Goal: Contribute content: Contribute content

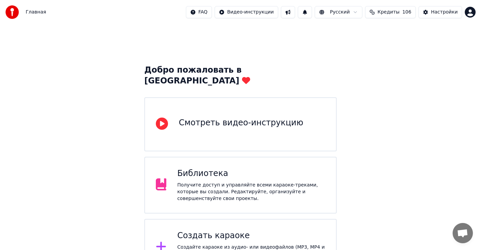
click at [205, 230] on div "Создать караоке" at bounding box center [251, 235] width 148 height 11
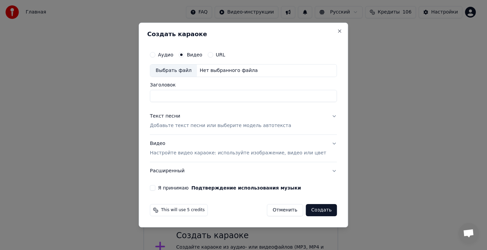
click at [176, 73] on div "Выбрать файл" at bounding box center [173, 71] width 47 height 12
type input "**********"
click at [176, 116] on div "Текст песни" at bounding box center [165, 116] width 30 height 7
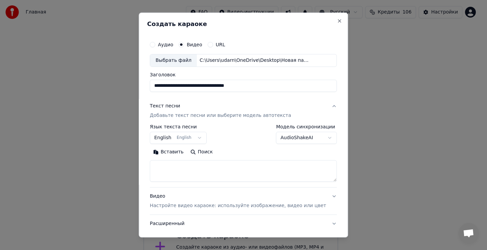
click at [186, 174] on textarea at bounding box center [243, 171] width 187 height 22
drag, startPoint x: 185, startPoint y: 174, endPoint x: 183, endPoint y: 166, distance: 8.5
click at [185, 172] on textarea at bounding box center [243, 171] width 187 height 22
click at [178, 153] on button "Вставить" at bounding box center [168, 152] width 37 height 11
click at [197, 136] on button "English English" at bounding box center [178, 138] width 57 height 12
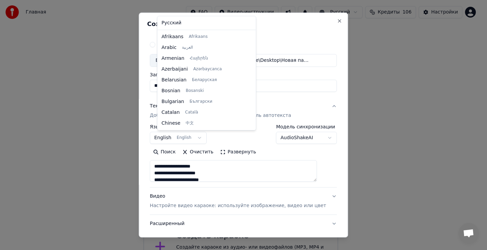
scroll to position [54, 0]
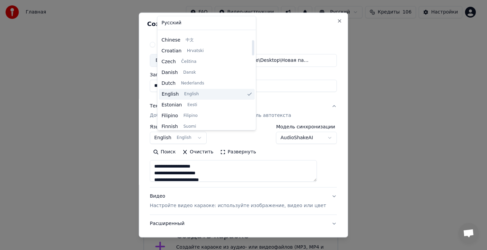
type textarea "**********"
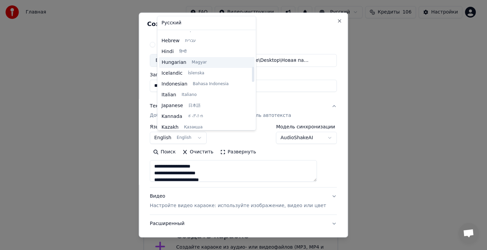
scroll to position [257, 0]
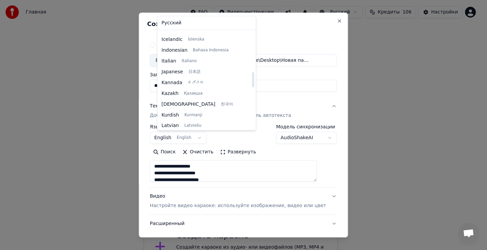
select select "**"
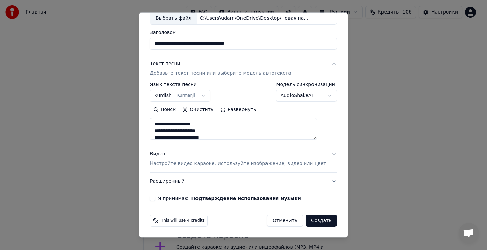
scroll to position [43, 0]
click at [155, 198] on button "Я принимаю Подтверждение использования музыки" at bounding box center [152, 197] width 5 height 5
click at [310, 221] on button "Создать" at bounding box center [320, 220] width 31 height 12
type textarea "**********"
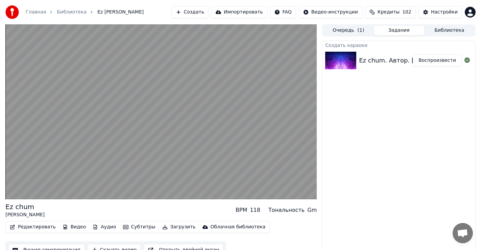
drag, startPoint x: 384, startPoint y: 158, endPoint x: 343, endPoint y: 107, distance: 66.1
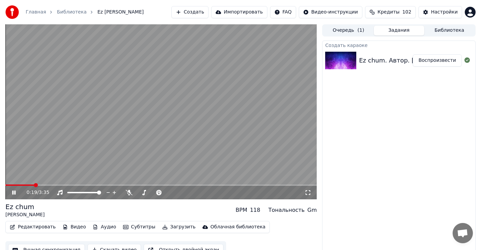
click at [15, 192] on icon at bounding box center [13, 193] width 3 height 4
click at [5, 183] on span at bounding box center [7, 185] width 4 height 4
click at [35, 225] on button "Редактировать" at bounding box center [32, 226] width 51 height 9
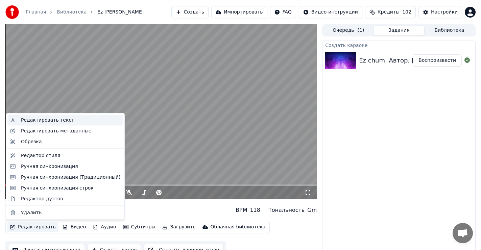
click at [41, 119] on div "Редактировать текст" at bounding box center [47, 120] width 53 height 7
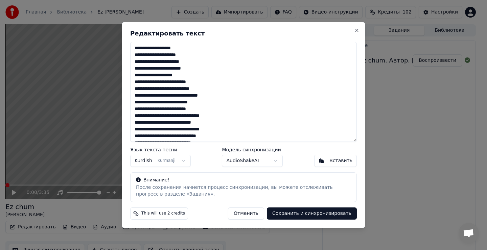
click at [189, 71] on textarea at bounding box center [243, 92] width 226 height 100
click at [210, 109] on textarea at bounding box center [243, 92] width 226 height 100
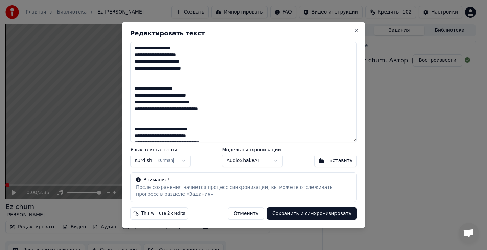
scroll to position [34, 0]
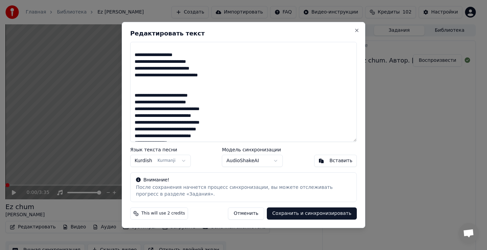
click at [210, 116] on textarea at bounding box center [243, 92] width 226 height 100
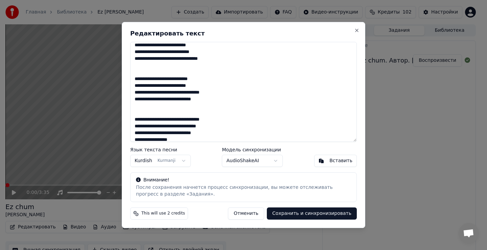
scroll to position [68, 0]
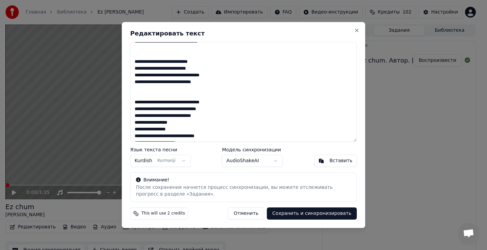
click at [185, 122] on textarea at bounding box center [243, 92] width 226 height 100
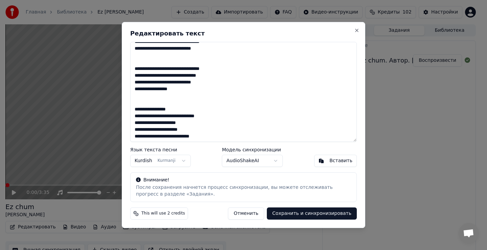
scroll to position [101, 0]
click at [189, 128] on textarea at bounding box center [243, 92] width 226 height 100
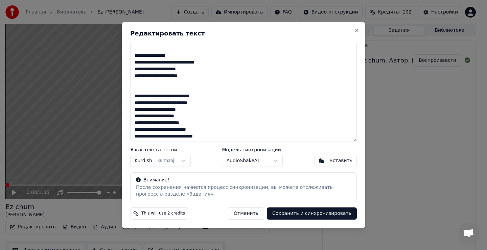
scroll to position [173, 0]
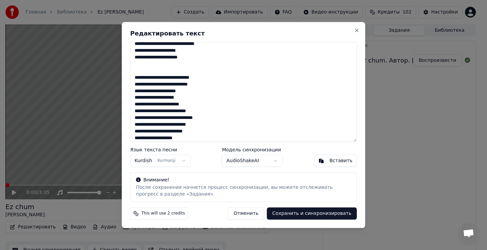
click at [188, 97] on textarea at bounding box center [243, 92] width 226 height 100
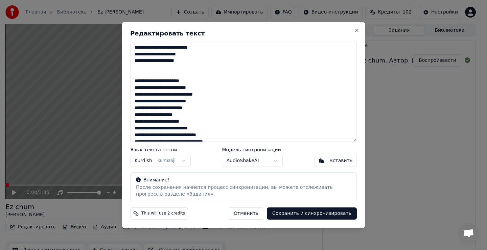
scroll to position [241, 0]
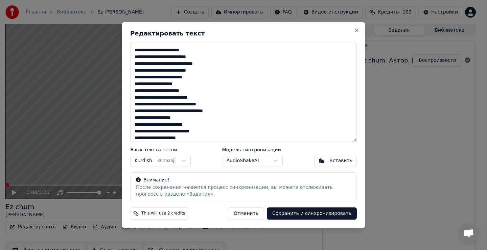
click at [203, 70] on textarea at bounding box center [243, 92] width 226 height 100
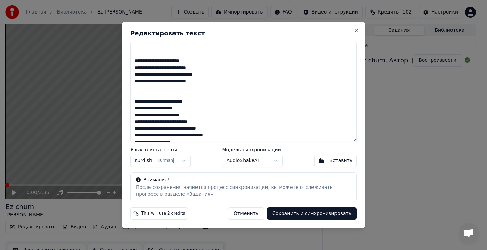
scroll to position [246, 0]
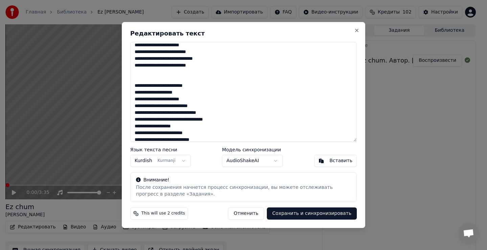
drag, startPoint x: 228, startPoint y: 79, endPoint x: 204, endPoint y: 87, distance: 24.9
click at [209, 85] on textarea at bounding box center [243, 92] width 226 height 100
click at [243, 85] on textarea at bounding box center [243, 92] width 226 height 100
click at [225, 74] on textarea at bounding box center [243, 92] width 226 height 100
click at [203, 105] on textarea at bounding box center [243, 92] width 226 height 100
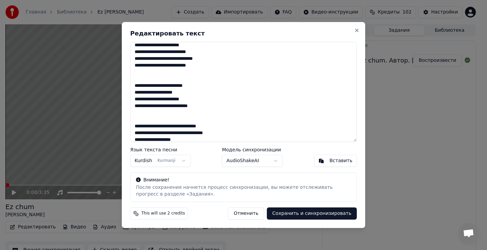
scroll to position [280, 0]
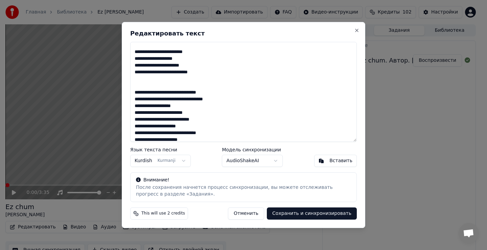
click at [193, 114] on textarea at bounding box center [243, 92] width 226 height 100
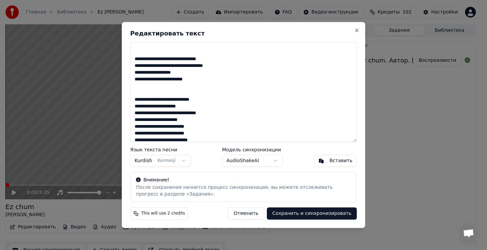
scroll to position [314, 0]
click at [185, 103] on textarea at bounding box center [243, 92] width 226 height 100
click at [217, 100] on textarea at bounding box center [243, 92] width 226 height 100
click at [203, 92] on textarea at bounding box center [243, 92] width 226 height 100
click at [187, 120] on textarea at bounding box center [243, 92] width 226 height 100
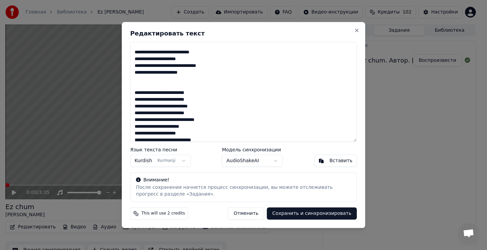
scroll to position [365, 0]
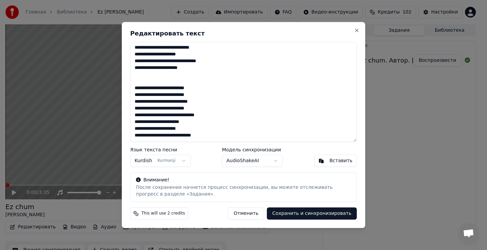
drag, startPoint x: 195, startPoint y: 109, endPoint x: 199, endPoint y: 109, distance: 3.7
click at [196, 109] on textarea at bounding box center [243, 92] width 226 height 100
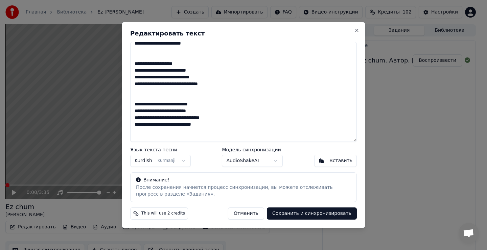
scroll to position [0, 0]
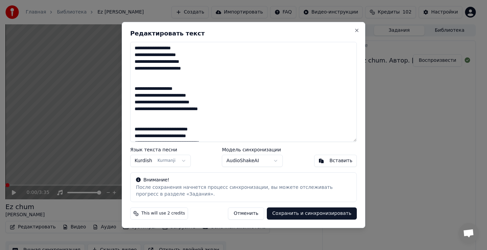
type textarea "**********"
click at [317, 216] on button "Сохранить и синхронизировать" at bounding box center [312, 213] width 90 height 12
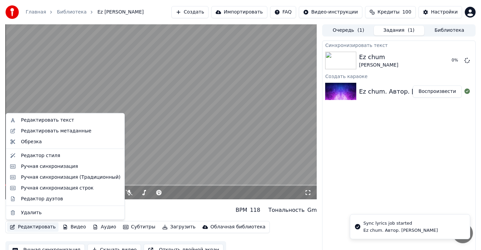
click at [32, 227] on button "Редактировать" at bounding box center [32, 226] width 51 height 9
click at [35, 119] on div "Редактировать текст" at bounding box center [47, 120] width 53 height 7
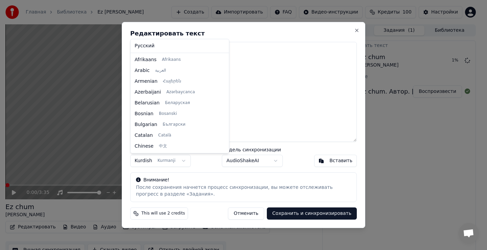
click at [147, 163] on body "Главная Библиотека Ez chum • Рустамов Муса Махамедович Создать Импортировать FA…" at bounding box center [240, 125] width 481 height 250
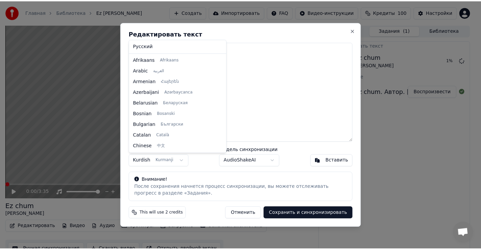
scroll to position [249, 0]
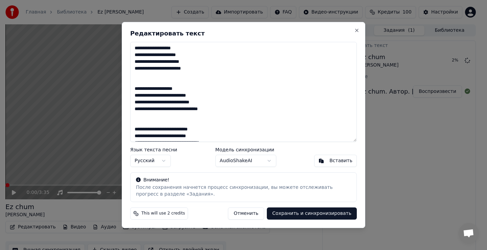
click at [325, 215] on button "Сохранить и синхронизировать" at bounding box center [312, 213] width 90 height 12
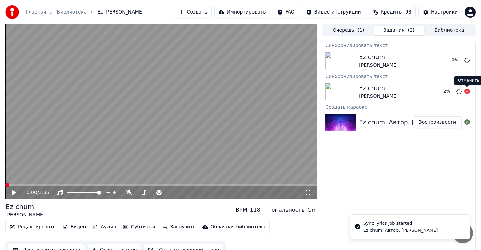
drag, startPoint x: 466, startPoint y: 91, endPoint x: 469, endPoint y: 101, distance: 10.7
click at [466, 91] on icon at bounding box center [466, 91] width 5 height 5
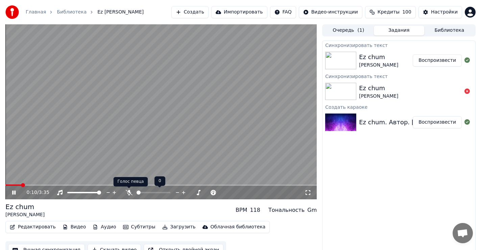
drag, startPoint x: 127, startPoint y: 193, endPoint x: 130, endPoint y: 196, distance: 4.1
click at [127, 193] on icon at bounding box center [128, 192] width 7 height 5
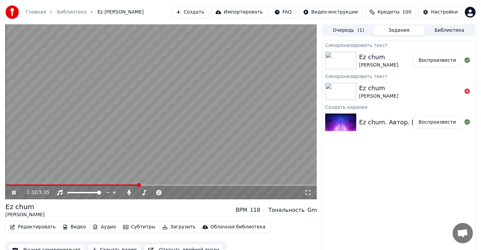
click at [139, 185] on span at bounding box center [160, 184] width 311 height 1
click at [158, 186] on div "1:32 / 3:35" at bounding box center [160, 193] width 311 height 14
click at [157, 188] on div "1:32 / 3:35" at bounding box center [160, 193] width 311 height 14
click at [157, 186] on div "1:32 / 3:35" at bounding box center [160, 193] width 311 height 14
click at [169, 186] on span at bounding box center [160, 184] width 311 height 1
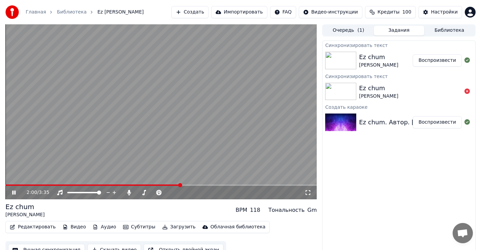
click at [224, 185] on span at bounding box center [160, 184] width 311 height 1
drag, startPoint x: 14, startPoint y: 190, endPoint x: 17, endPoint y: 193, distance: 4.3
click at [14, 190] on icon at bounding box center [19, 192] width 16 height 5
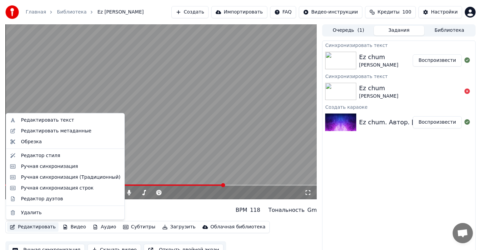
click at [29, 227] on button "Редактировать" at bounding box center [32, 226] width 51 height 9
click at [33, 210] on div "Удалить" at bounding box center [31, 212] width 21 height 7
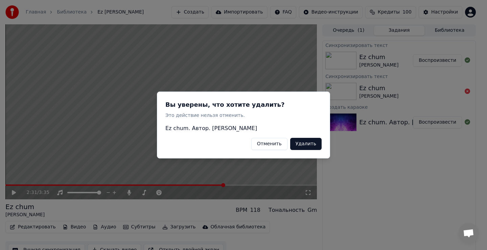
click at [306, 145] on button "Удалить" at bounding box center [305, 144] width 31 height 12
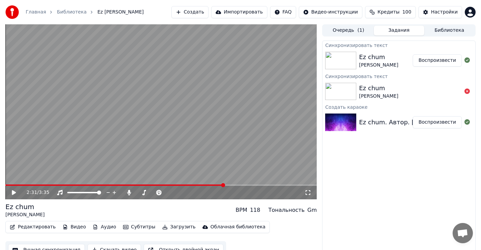
click at [344, 86] on img at bounding box center [340, 92] width 31 height 18
click at [434, 122] on button "Воспроизвести" at bounding box center [437, 122] width 49 height 12
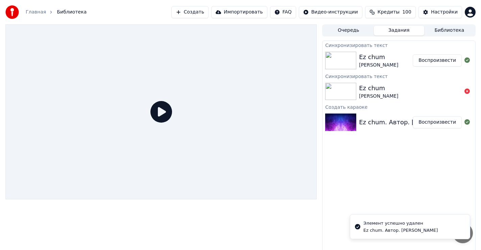
click at [442, 62] on button "Воспроизвести" at bounding box center [437, 60] width 49 height 12
click at [440, 123] on button "Воспроизвести" at bounding box center [437, 122] width 49 height 12
click at [445, 128] on button "Воспроизвести" at bounding box center [437, 122] width 49 height 12
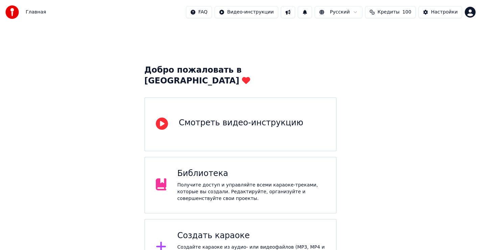
click at [213, 230] on div "Создать караоке" at bounding box center [251, 235] width 148 height 11
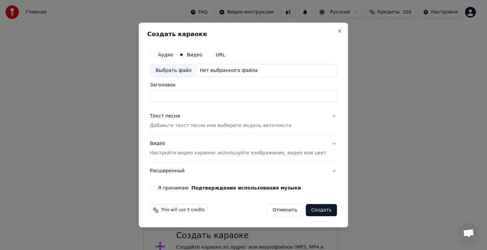
click at [181, 69] on div "Выбрать файл" at bounding box center [173, 71] width 47 height 12
type input "**********"
drag, startPoint x: 173, startPoint y: 116, endPoint x: 176, endPoint y: 123, distance: 7.3
click at [174, 117] on div "Текст песни" at bounding box center [165, 116] width 30 height 7
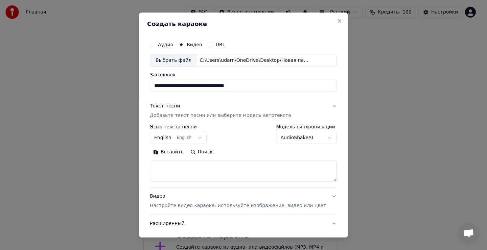
click at [183, 139] on button "English English" at bounding box center [178, 138] width 57 height 12
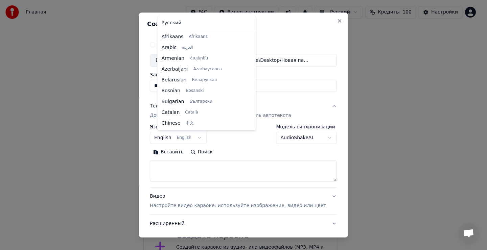
scroll to position [54, 0]
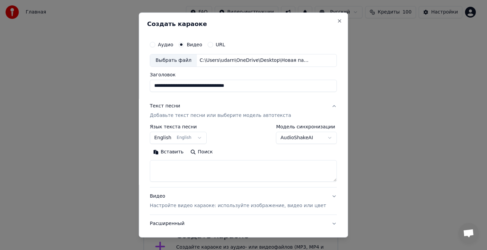
click at [177, 168] on body "**********" at bounding box center [240, 138] width 481 height 276
click at [178, 168] on textarea at bounding box center [243, 171] width 187 height 22
drag, startPoint x: 179, startPoint y: 167, endPoint x: 180, endPoint y: 163, distance: 3.9
click at [179, 152] on button "Вставить" at bounding box center [168, 152] width 37 height 11
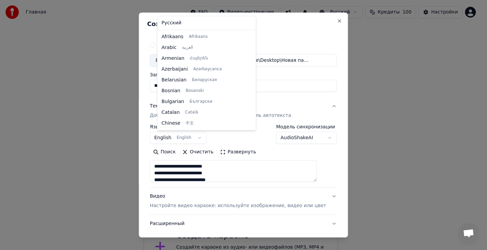
click at [175, 138] on body "**********" at bounding box center [240, 138] width 481 height 276
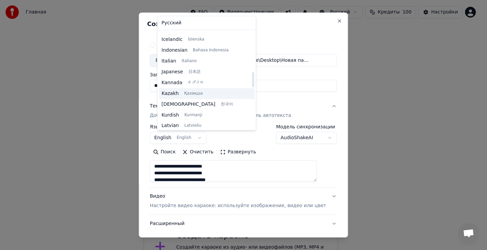
type textarea "**********"
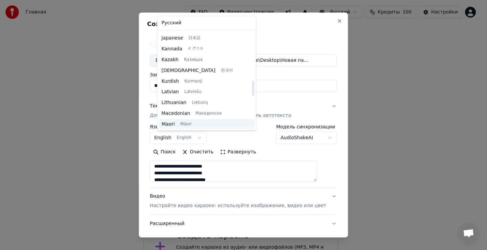
scroll to position [291, 0]
select select "**"
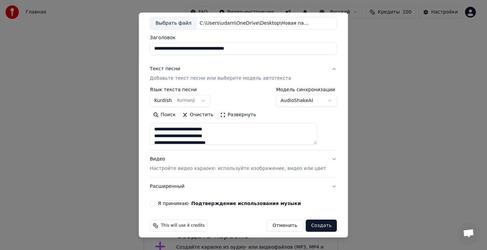
scroll to position [43, 0]
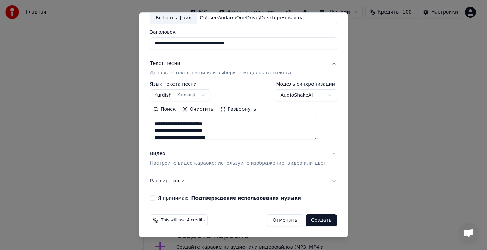
click at [155, 196] on button "Я принимаю Подтверждение использования музыки" at bounding box center [152, 197] width 5 height 5
click at [312, 220] on button "Создать" at bounding box center [320, 220] width 31 height 12
type textarea "**********"
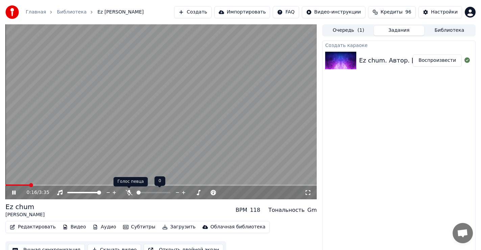
click at [129, 193] on icon at bounding box center [128, 192] width 7 height 5
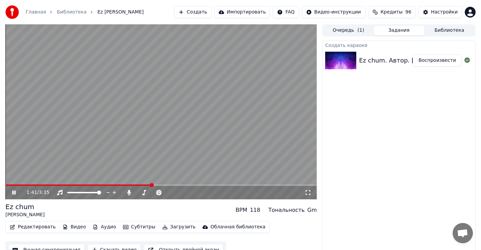
click at [152, 185] on span at bounding box center [78, 184] width 146 height 1
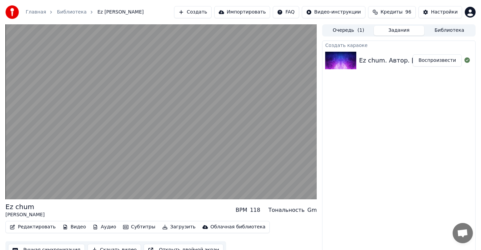
click at [30, 227] on button "Редактировать" at bounding box center [32, 226] width 51 height 9
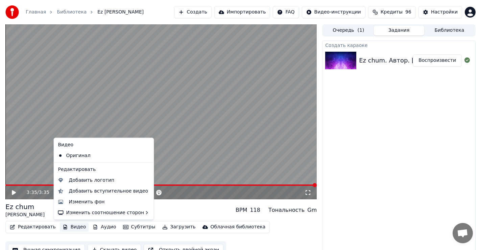
click at [153, 212] on div "Ez chum [PERSON_NAME] BPM 118 Тональность Gm" at bounding box center [160, 210] width 311 height 16
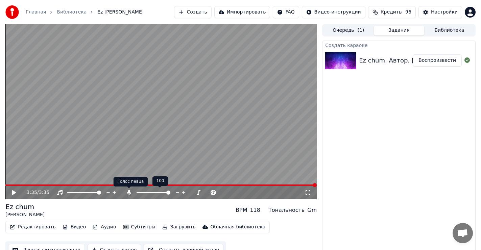
click at [128, 193] on icon at bounding box center [129, 192] width 4 height 5
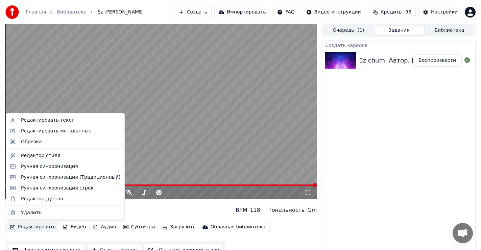
click at [30, 225] on button "Редактировать" at bounding box center [32, 226] width 51 height 9
click at [48, 119] on div "Редактировать текст" at bounding box center [47, 120] width 53 height 7
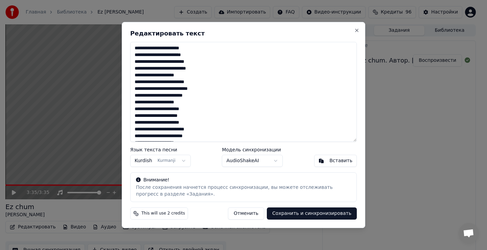
click at [194, 70] on textarea at bounding box center [243, 92] width 226 height 100
click at [196, 109] on textarea at bounding box center [243, 92] width 226 height 100
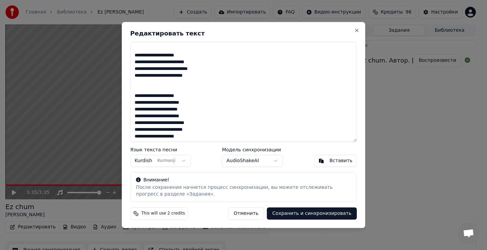
scroll to position [34, 0]
click at [194, 116] on textarea at bounding box center [243, 92] width 226 height 100
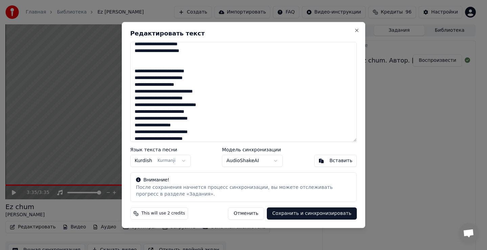
scroll to position [101, 0]
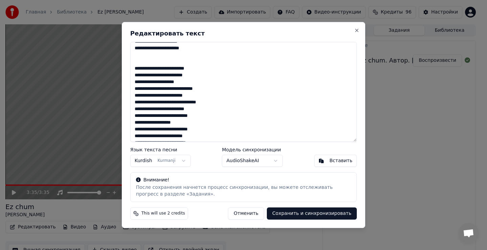
click at [207, 90] on textarea at bounding box center [243, 92] width 226 height 100
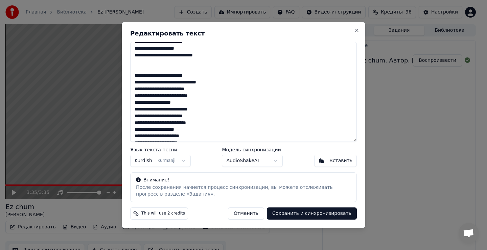
scroll to position [135, 0]
click at [203, 96] on textarea at bounding box center [243, 92] width 226 height 100
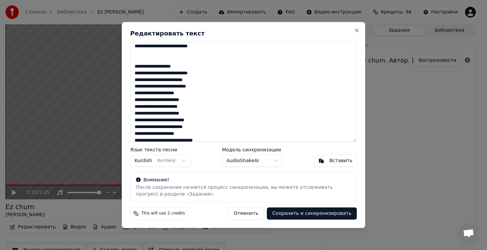
scroll to position [203, 0]
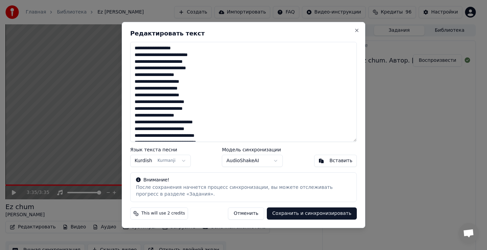
click at [197, 71] on textarea at bounding box center [243, 92] width 226 height 100
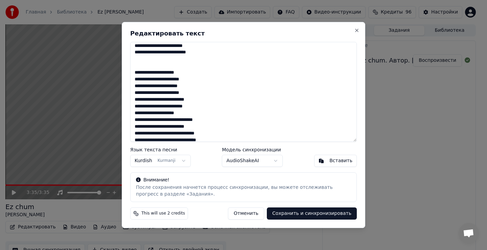
scroll to position [239, 0]
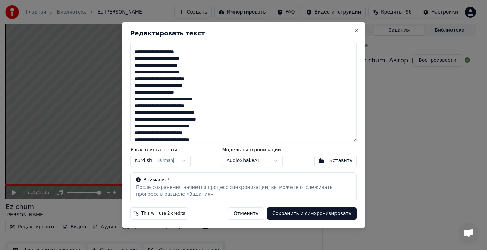
click at [194, 73] on textarea at bounding box center [243, 92] width 226 height 100
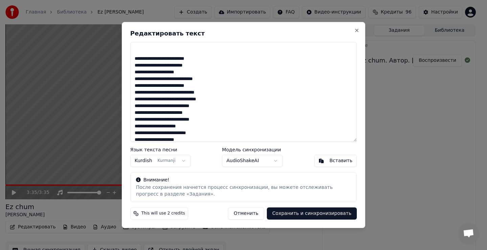
scroll to position [280, 0]
click at [205, 73] on textarea at bounding box center [243, 92] width 226 height 100
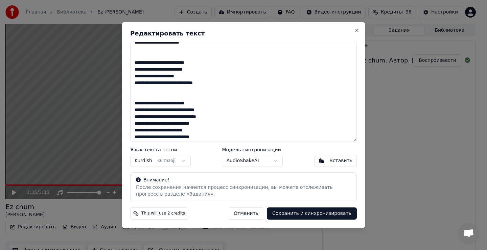
scroll to position [287, 0]
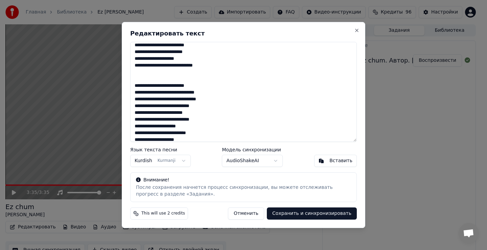
click at [203, 106] on textarea at bounding box center [243, 92] width 226 height 100
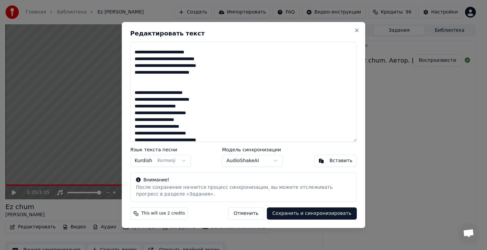
scroll to position [320, 0]
click at [200, 115] on textarea at bounding box center [243, 92] width 226 height 100
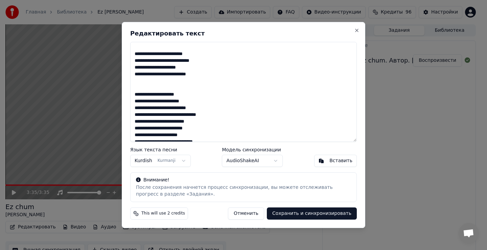
scroll to position [365, 0]
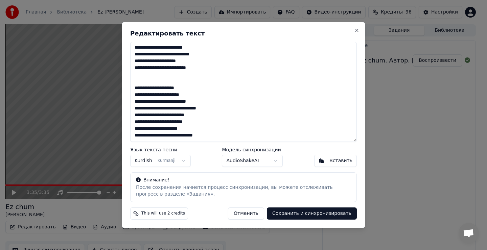
click at [214, 110] on textarea at bounding box center [243, 92] width 226 height 100
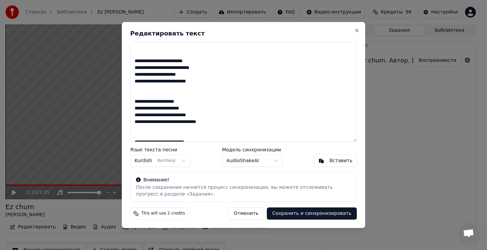
scroll to position [379, 0]
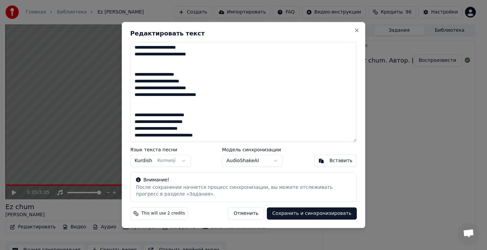
type textarea "**********"
click at [144, 159] on body "Главная Библиотека Ez chum • [PERSON_NAME] Импортировать FAQ Видео-инструкции К…" at bounding box center [240, 125] width 481 height 250
click at [323, 216] on button "Сохранить и синхронизировать" at bounding box center [312, 213] width 90 height 12
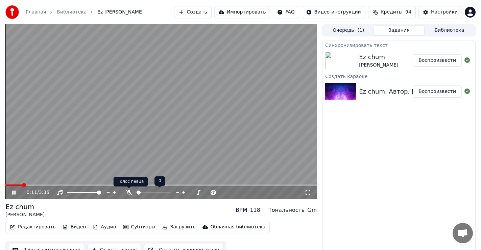
click at [130, 191] on icon at bounding box center [129, 192] width 7 height 5
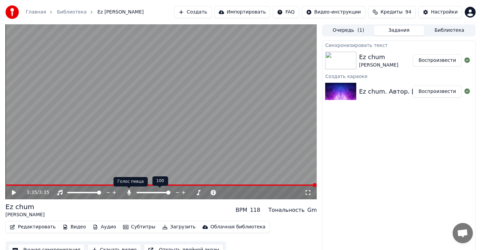
click at [130, 191] on icon at bounding box center [129, 192] width 4 height 5
click at [30, 225] on button "Редактировать" at bounding box center [32, 226] width 51 height 9
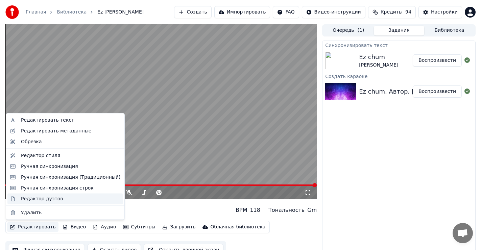
click at [44, 198] on div "Редактор дуэтов" at bounding box center [42, 198] width 42 height 7
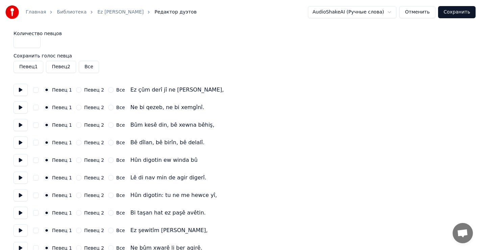
click at [21, 90] on button at bounding box center [21, 90] width 14 height 12
click at [21, 107] on button at bounding box center [21, 107] width 14 height 12
click at [18, 126] on button at bounding box center [21, 125] width 14 height 12
click at [21, 140] on button at bounding box center [21, 142] width 14 height 12
click at [19, 162] on button at bounding box center [21, 160] width 14 height 12
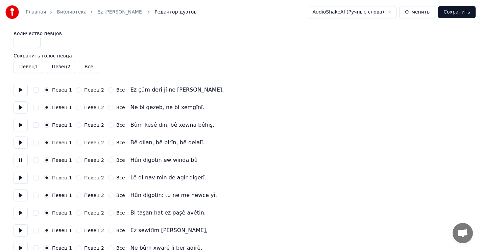
click at [76, 161] on button "Певец 2" at bounding box center [78, 159] width 5 height 5
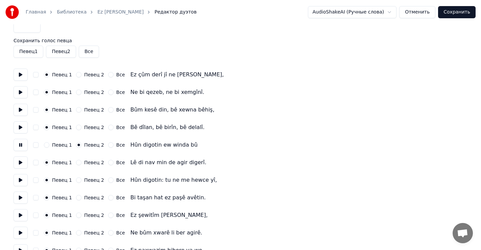
scroll to position [34, 0]
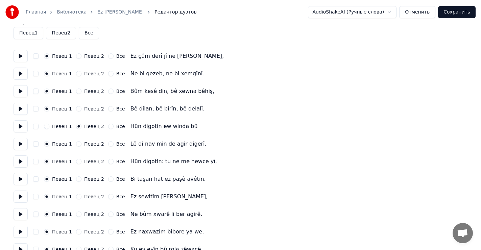
click at [19, 144] on button at bounding box center [21, 144] width 14 height 12
click at [76, 145] on button "Певец 2" at bounding box center [78, 143] width 5 height 5
drag, startPoint x: 18, startPoint y: 161, endPoint x: 22, endPoint y: 161, distance: 4.1
click at [19, 161] on button at bounding box center [21, 161] width 14 height 12
drag, startPoint x: 76, startPoint y: 161, endPoint x: 72, endPoint y: 163, distance: 3.9
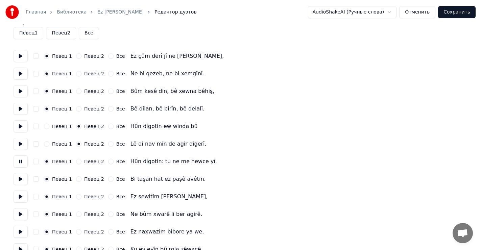
click at [76, 162] on button "Певец 2" at bounding box center [78, 161] width 5 height 5
click at [18, 178] on button at bounding box center [21, 179] width 14 height 12
click at [77, 177] on button "Певец 2" at bounding box center [78, 178] width 5 height 5
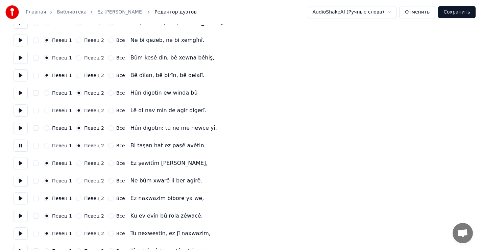
scroll to position [68, 0]
click at [21, 163] on button at bounding box center [21, 163] width 14 height 12
click at [21, 180] on button at bounding box center [21, 180] width 14 height 12
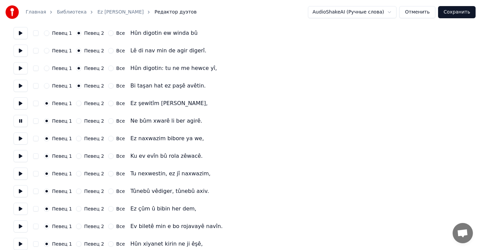
scroll to position [135, 0]
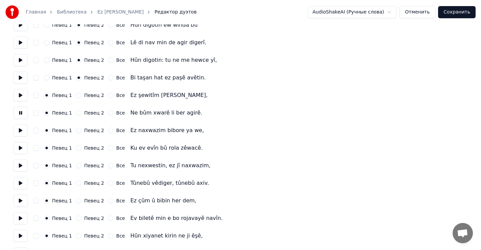
click at [22, 131] on button at bounding box center [21, 130] width 14 height 12
click at [21, 148] on button at bounding box center [21, 148] width 14 height 12
click at [19, 166] on button at bounding box center [21, 165] width 14 height 12
click at [77, 164] on button "Певец 2" at bounding box center [78, 165] width 5 height 5
click at [23, 182] on button at bounding box center [21, 183] width 14 height 12
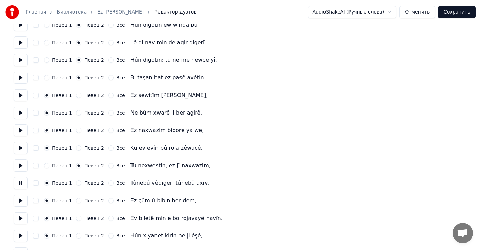
click at [76, 183] on button "Певец 2" at bounding box center [78, 182] width 5 height 5
click at [22, 200] on button at bounding box center [21, 201] width 14 height 12
click at [76, 199] on button "Певец 2" at bounding box center [78, 200] width 5 height 5
click at [20, 218] on button at bounding box center [21, 218] width 14 height 12
click at [77, 217] on button "Певец 2" at bounding box center [78, 218] width 5 height 5
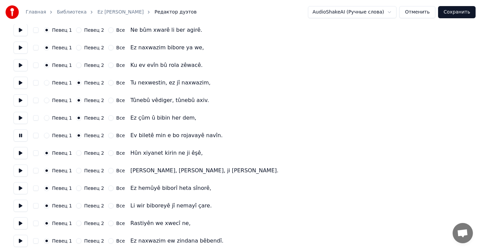
scroll to position [237, 0]
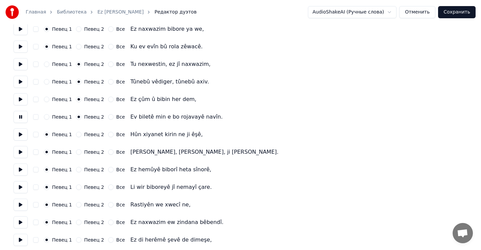
click at [19, 135] on button at bounding box center [21, 134] width 14 height 12
click at [21, 150] on button at bounding box center [21, 152] width 14 height 12
click at [20, 171] on button at bounding box center [21, 170] width 14 height 12
click at [20, 188] on button at bounding box center [21, 187] width 14 height 12
click at [18, 205] on button at bounding box center [21, 205] width 14 height 12
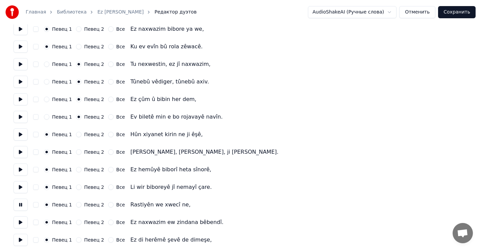
click at [76, 205] on button "Певец 2" at bounding box center [78, 204] width 5 height 5
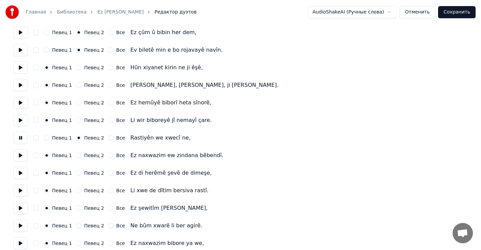
scroll to position [304, 0]
drag, startPoint x: 22, startPoint y: 155, endPoint x: 52, endPoint y: 159, distance: 31.1
click at [22, 155] on button at bounding box center [21, 155] width 14 height 12
click at [76, 155] on button "Певец 2" at bounding box center [78, 154] width 5 height 5
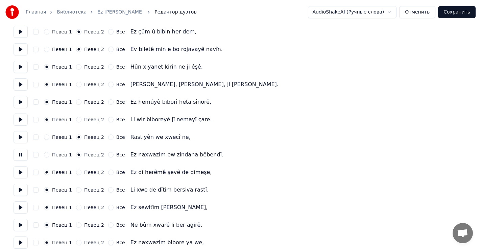
drag, startPoint x: 19, startPoint y: 172, endPoint x: 25, endPoint y: 174, distance: 6.3
click at [20, 173] on button at bounding box center [21, 172] width 14 height 12
drag, startPoint x: 76, startPoint y: 173, endPoint x: 71, endPoint y: 174, distance: 5.8
click at [76, 173] on button "Певец 2" at bounding box center [78, 172] width 5 height 5
drag, startPoint x: 19, startPoint y: 191, endPoint x: 35, endPoint y: 189, distance: 15.6
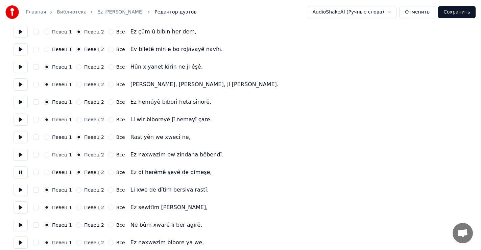
click at [20, 190] on button at bounding box center [21, 190] width 14 height 12
click at [76, 189] on button "Певец 2" at bounding box center [78, 189] width 5 height 5
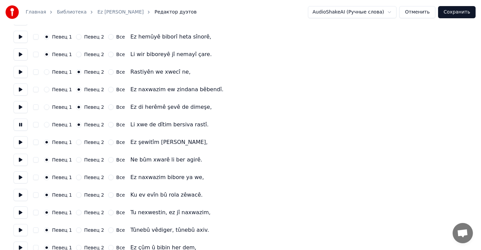
scroll to position [372, 0]
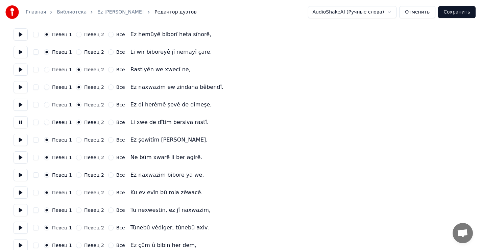
click at [19, 141] on button at bounding box center [21, 140] width 14 height 12
drag, startPoint x: 20, startPoint y: 156, endPoint x: 21, endPoint y: 162, distance: 5.8
click at [20, 156] on button at bounding box center [21, 157] width 14 height 12
click at [20, 174] on button at bounding box center [21, 175] width 14 height 12
click at [19, 191] on button at bounding box center [21, 192] width 14 height 12
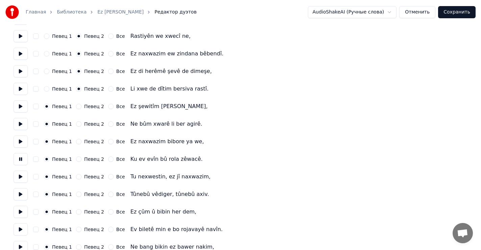
scroll to position [405, 0]
click at [19, 176] on button at bounding box center [21, 176] width 14 height 12
click at [76, 175] on button "Певец 2" at bounding box center [78, 176] width 5 height 5
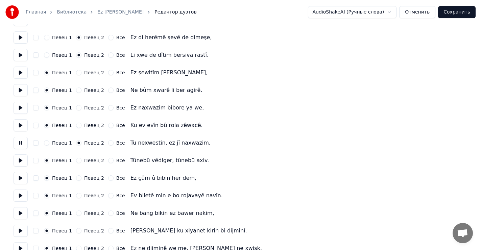
scroll to position [439, 0]
click at [21, 159] on button at bounding box center [21, 160] width 14 height 12
click at [76, 160] on button "Певец 2" at bounding box center [78, 159] width 5 height 5
click at [19, 177] on button at bounding box center [21, 178] width 14 height 12
click at [76, 177] on button "Певец 2" at bounding box center [78, 177] width 5 height 5
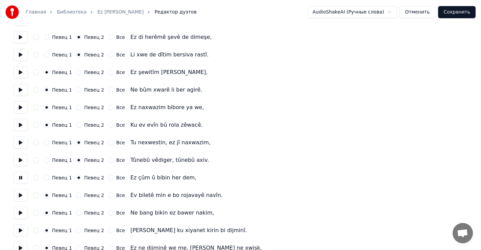
drag, startPoint x: 19, startPoint y: 195, endPoint x: 23, endPoint y: 195, distance: 3.7
click at [19, 195] on button at bounding box center [21, 195] width 14 height 12
click at [76, 195] on button "Певец 2" at bounding box center [78, 195] width 5 height 5
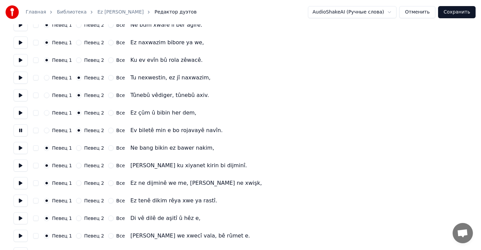
scroll to position [507, 0]
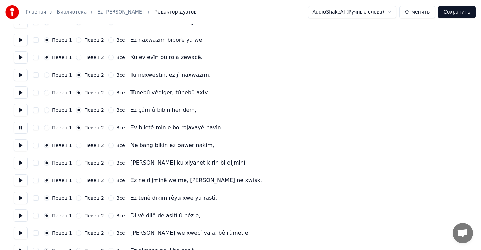
click at [20, 145] on button at bounding box center [21, 145] width 14 height 12
click at [19, 163] on button at bounding box center [21, 163] width 14 height 12
click at [21, 179] on button at bounding box center [21, 180] width 14 height 12
click at [20, 197] on button at bounding box center [21, 198] width 14 height 12
click at [21, 215] on button at bounding box center [21, 215] width 14 height 12
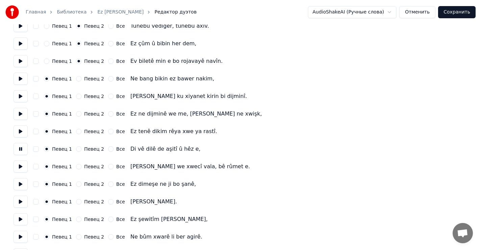
scroll to position [574, 0]
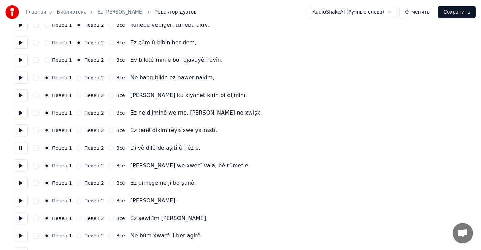
click at [21, 166] on button at bounding box center [21, 165] width 14 height 12
click at [76, 166] on button "Певец 2" at bounding box center [78, 165] width 5 height 5
click at [21, 182] on button at bounding box center [21, 183] width 14 height 12
click at [19, 146] on button at bounding box center [21, 148] width 14 height 12
click at [20, 165] on button at bounding box center [21, 165] width 14 height 12
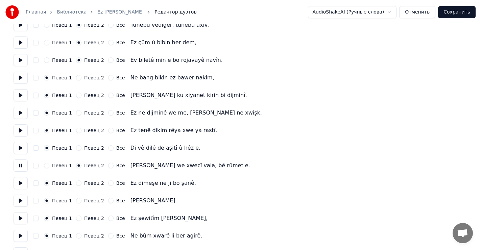
click at [21, 133] on button at bounding box center [21, 130] width 14 height 12
click at [21, 149] on button at bounding box center [21, 148] width 14 height 12
click at [19, 164] on button at bounding box center [21, 165] width 14 height 12
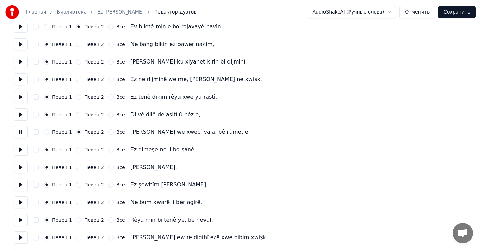
scroll to position [608, 0]
click at [22, 151] on button at bounding box center [21, 149] width 14 height 12
click at [21, 168] on button at bounding box center [21, 167] width 14 height 12
click at [20, 149] on button at bounding box center [21, 149] width 14 height 12
click at [20, 166] on button at bounding box center [21, 167] width 14 height 12
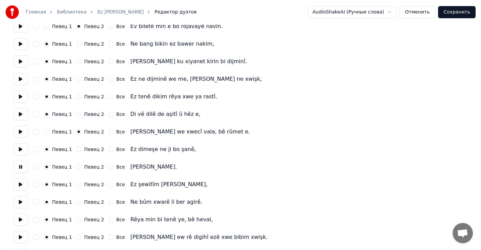
click at [76, 167] on button "Певец 2" at bounding box center [78, 166] width 5 height 5
click at [21, 184] on button at bounding box center [21, 184] width 14 height 12
click at [76, 183] on button "Певец 2" at bounding box center [78, 184] width 5 height 5
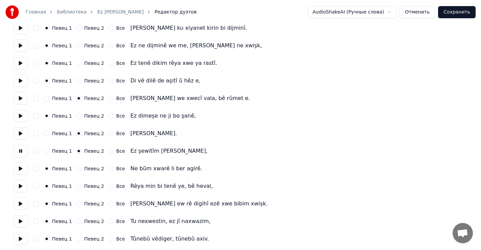
scroll to position [642, 0]
click at [20, 167] on button at bounding box center [21, 168] width 14 height 12
drag, startPoint x: 20, startPoint y: 186, endPoint x: 23, endPoint y: 184, distance: 3.7
click at [20, 186] on button at bounding box center [21, 186] width 14 height 12
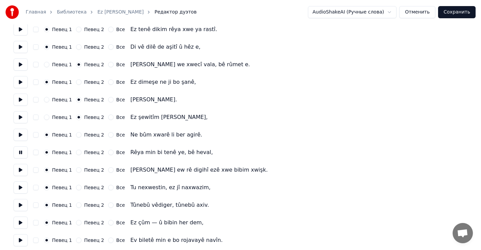
scroll to position [676, 0]
click at [76, 153] on button "Певец 2" at bounding box center [78, 151] width 5 height 5
click at [20, 171] on button at bounding box center [21, 170] width 14 height 12
drag, startPoint x: 74, startPoint y: 169, endPoint x: 69, endPoint y: 172, distance: 6.2
click at [76, 170] on button "Певец 2" at bounding box center [78, 169] width 5 height 5
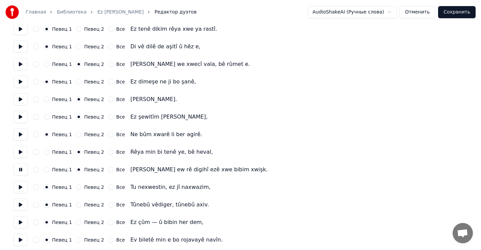
click at [20, 187] on button at bounding box center [21, 187] width 14 height 12
click at [76, 187] on button "Певец 2" at bounding box center [78, 186] width 5 height 5
click at [22, 203] on button at bounding box center [21, 205] width 14 height 12
click at [76, 204] on button "Певец 2" at bounding box center [78, 204] width 5 height 5
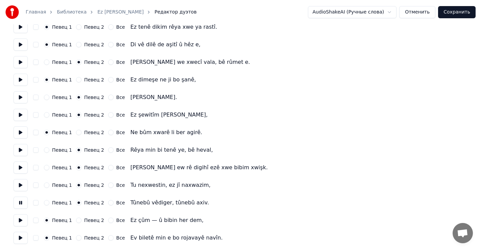
scroll to position [678, 0]
click at [20, 219] on button at bounding box center [21, 220] width 14 height 12
click at [76, 218] on button "Певец 2" at bounding box center [78, 219] width 5 height 5
click at [21, 235] on button at bounding box center [21, 237] width 14 height 12
click at [76, 236] on button "Певец 2" at bounding box center [78, 236] width 5 height 5
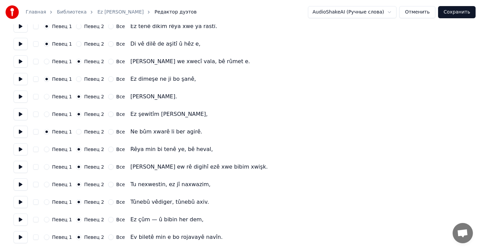
click at [459, 14] on button "Сохранить" at bounding box center [457, 12] width 38 height 12
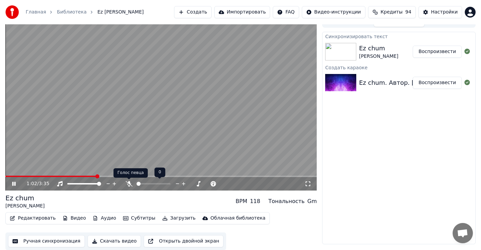
click at [129, 183] on icon at bounding box center [128, 183] width 7 height 5
click at [8, 177] on div "1:09 / 3:35" at bounding box center [160, 184] width 311 height 14
click at [8, 176] on span at bounding box center [55, 176] width 101 height 1
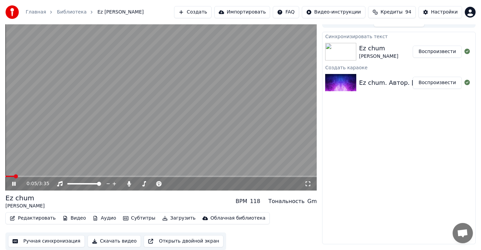
click at [14, 183] on icon at bounding box center [13, 184] width 3 height 4
click at [15, 183] on icon at bounding box center [14, 183] width 4 height 5
click at [189, 176] on span at bounding box center [97, 176] width 184 height 1
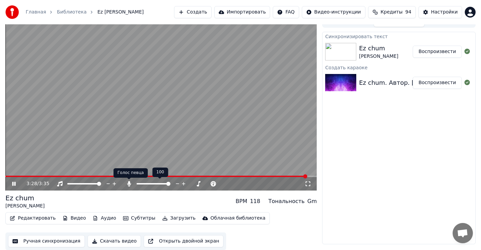
click at [128, 183] on icon at bounding box center [129, 183] width 4 height 5
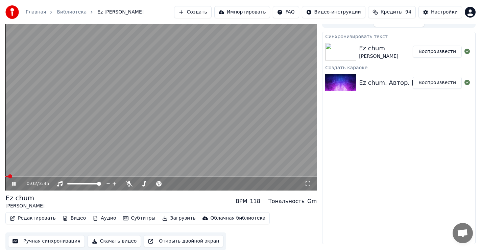
click at [8, 176] on span at bounding box center [6, 176] width 3 height 1
click at [7, 174] on span at bounding box center [9, 176] width 4 height 4
click at [14, 184] on icon at bounding box center [19, 183] width 16 height 5
click at [5, 176] on span at bounding box center [7, 176] width 4 height 4
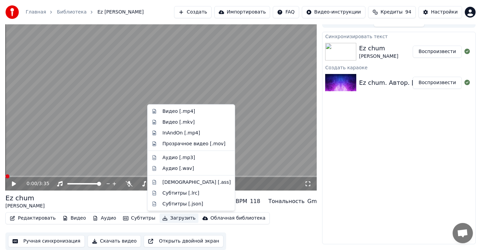
click at [166, 217] on button "Загрузить" at bounding box center [178, 218] width 39 height 9
click at [179, 112] on div "Видео [.mp4]" at bounding box center [179, 111] width 33 height 7
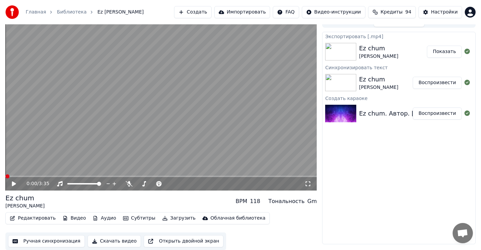
click at [446, 50] on button "Показать" at bounding box center [444, 52] width 35 height 12
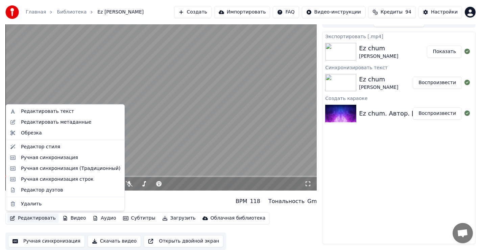
click at [28, 218] on button "Редактировать" at bounding box center [32, 218] width 51 height 9
click at [46, 112] on div "Редактировать текст" at bounding box center [47, 111] width 53 height 7
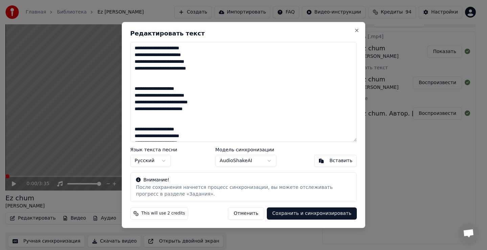
click at [261, 158] on body "Главная Библиотека Ez chum • [PERSON_NAME] Импортировать FAQ Видео-инструкции К…" at bounding box center [240, 116] width 481 height 250
click at [320, 212] on button "Сохранить и синхронизировать" at bounding box center [312, 213] width 90 height 12
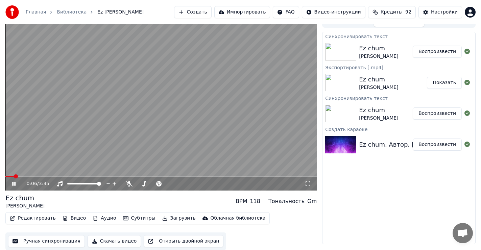
click at [16, 183] on icon at bounding box center [19, 183] width 16 height 5
click at [12, 185] on icon at bounding box center [14, 183] width 4 height 5
click at [128, 183] on icon at bounding box center [128, 183] width 7 height 5
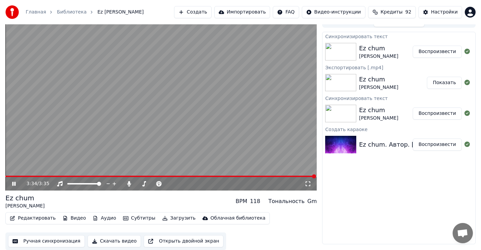
click at [14, 184] on icon at bounding box center [19, 183] width 16 height 5
click at [249, 176] on span at bounding box center [160, 176] width 311 height 1
click at [14, 181] on icon at bounding box center [19, 183] width 16 height 5
click at [14, 183] on icon at bounding box center [13, 184] width 3 height 4
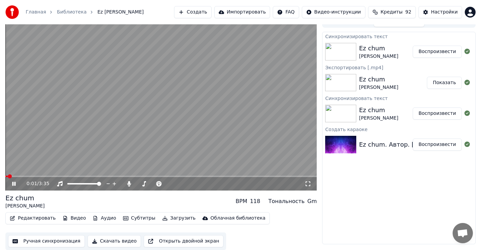
click at [14, 185] on icon at bounding box center [19, 183] width 16 height 5
click at [129, 182] on icon at bounding box center [129, 183] width 4 height 5
click at [31, 217] on button "Редактировать" at bounding box center [32, 218] width 51 height 9
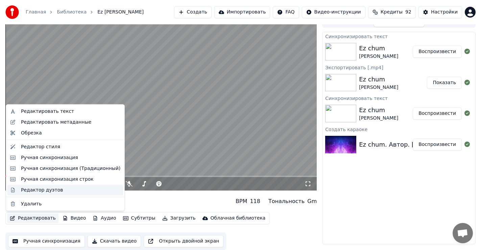
click at [36, 191] on div "Редактор дуэтов" at bounding box center [42, 189] width 42 height 7
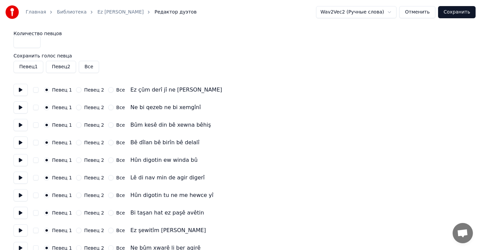
click at [21, 89] on button at bounding box center [21, 90] width 14 height 12
click at [22, 104] on button at bounding box center [21, 107] width 14 height 12
click at [20, 124] on button at bounding box center [21, 125] width 14 height 12
click at [20, 141] on button at bounding box center [21, 142] width 14 height 12
click at [20, 160] on button at bounding box center [21, 160] width 14 height 12
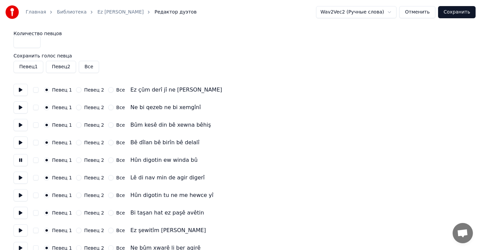
click at [76, 162] on button "Певец 2" at bounding box center [78, 159] width 5 height 5
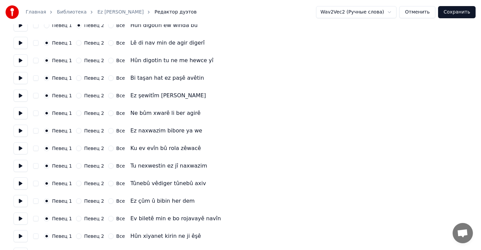
scroll to position [135, 0]
click at [19, 25] on button at bounding box center [21, 25] width 14 height 12
drag, startPoint x: 19, startPoint y: 40, endPoint x: 23, endPoint y: 44, distance: 5.3
click at [19, 40] on button at bounding box center [21, 42] width 14 height 12
click at [76, 43] on button "Певец 2" at bounding box center [78, 42] width 5 height 5
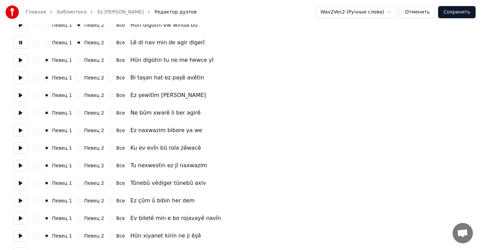
click at [20, 59] on button at bounding box center [21, 60] width 14 height 12
click at [78, 59] on button "Певец 2" at bounding box center [78, 59] width 5 height 5
click at [19, 77] on button at bounding box center [21, 78] width 14 height 12
click at [79, 77] on div "Певец 2" at bounding box center [90, 77] width 28 height 5
click at [76, 77] on button "Певец 2" at bounding box center [78, 77] width 5 height 5
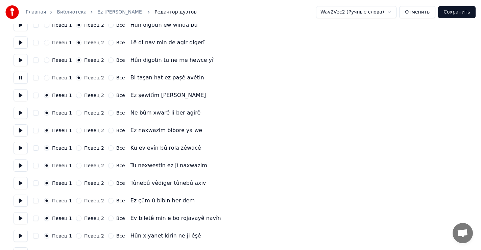
click at [18, 96] on button at bounding box center [21, 95] width 14 height 12
click at [20, 112] on button at bounding box center [21, 113] width 14 height 12
click at [21, 132] on button at bounding box center [21, 130] width 14 height 12
click at [19, 147] on button at bounding box center [21, 148] width 14 height 12
click at [20, 168] on button at bounding box center [21, 165] width 14 height 12
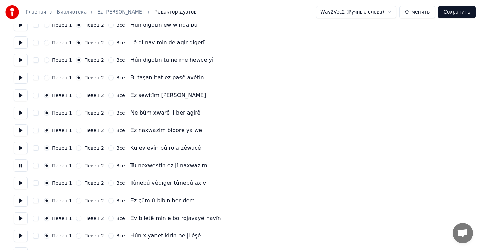
click at [78, 166] on button "Певец 2" at bounding box center [78, 165] width 5 height 5
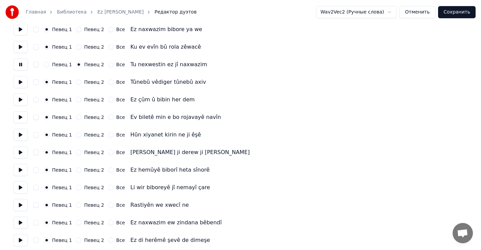
scroll to position [237, 0]
click at [22, 81] on button at bounding box center [21, 82] width 14 height 12
click at [76, 81] on button "Певец 2" at bounding box center [78, 81] width 5 height 5
drag, startPoint x: 18, startPoint y: 98, endPoint x: 26, endPoint y: 101, distance: 9.3
click at [19, 99] on button at bounding box center [21, 99] width 14 height 12
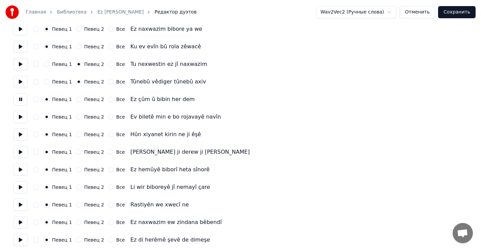
click at [76, 98] on button "Певец 2" at bounding box center [78, 99] width 5 height 5
click at [20, 117] on button at bounding box center [21, 117] width 14 height 12
click at [77, 117] on button "Певец 2" at bounding box center [78, 116] width 5 height 5
click at [19, 134] on button at bounding box center [21, 134] width 14 height 12
click at [22, 150] on button at bounding box center [21, 152] width 14 height 12
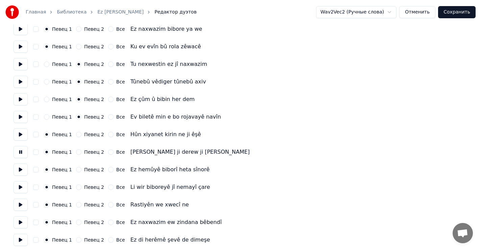
click at [19, 169] on button at bounding box center [21, 170] width 14 height 12
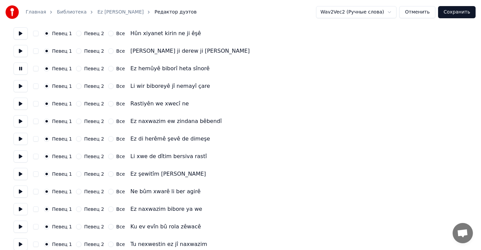
scroll to position [338, 0]
click at [21, 86] on button at bounding box center [21, 86] width 14 height 12
click at [18, 104] on button at bounding box center [21, 103] width 14 height 12
click at [78, 102] on button "Певец 2" at bounding box center [78, 103] width 5 height 5
click at [19, 119] on button at bounding box center [21, 121] width 14 height 12
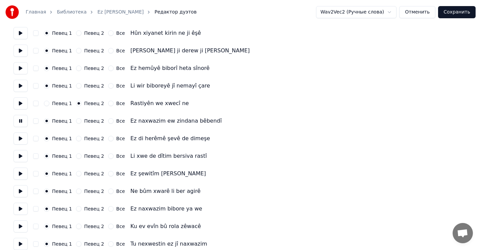
drag, startPoint x: 73, startPoint y: 121, endPoint x: 69, endPoint y: 122, distance: 3.4
click at [73, 121] on div "Певец 1 Певец 2 Все" at bounding box center [84, 120] width 81 height 5
drag, startPoint x: 75, startPoint y: 119, endPoint x: 63, endPoint y: 131, distance: 17.7
click at [76, 120] on button "Певец 2" at bounding box center [78, 120] width 5 height 5
click at [19, 138] on button at bounding box center [21, 138] width 14 height 12
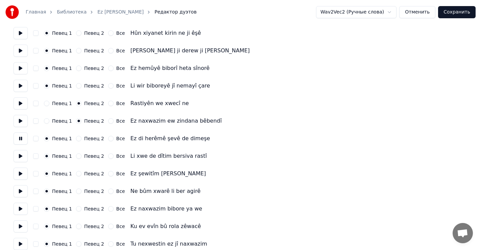
click at [77, 138] on button "Певец 2" at bounding box center [78, 138] width 5 height 5
click at [20, 155] on button at bounding box center [21, 156] width 14 height 12
click at [76, 156] on button "Певец 2" at bounding box center [78, 155] width 5 height 5
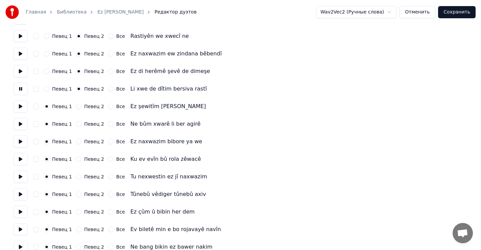
scroll to position [405, 0]
click at [21, 106] on button at bounding box center [21, 106] width 14 height 12
click at [19, 123] on button at bounding box center [21, 124] width 14 height 12
click at [20, 141] on button at bounding box center [21, 141] width 14 height 12
click at [19, 124] on button at bounding box center [21, 124] width 14 height 12
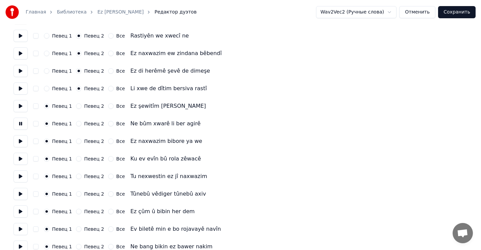
click at [19, 142] on button at bounding box center [21, 141] width 14 height 12
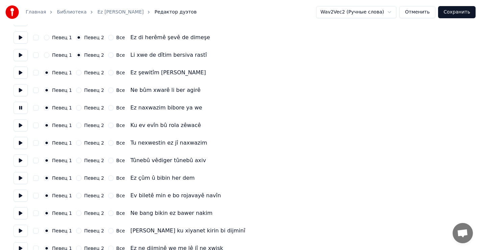
scroll to position [439, 0]
click at [20, 124] on button at bounding box center [21, 125] width 14 height 12
click at [19, 141] on button at bounding box center [21, 142] width 14 height 12
click at [76, 142] on button "Певец 2" at bounding box center [78, 142] width 5 height 5
drag, startPoint x: 20, startPoint y: 161, endPoint x: 36, endPoint y: 161, distance: 15.5
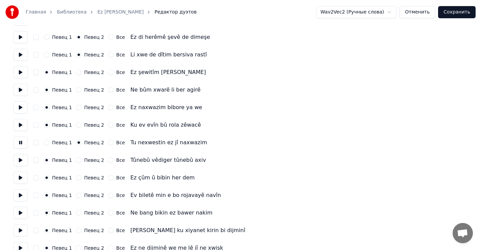
click at [21, 161] on button at bounding box center [21, 160] width 14 height 12
click at [77, 158] on button "Певец 2" at bounding box center [78, 159] width 5 height 5
click at [21, 177] on button at bounding box center [21, 178] width 14 height 12
click at [76, 177] on button "Певец 2" at bounding box center [78, 177] width 5 height 5
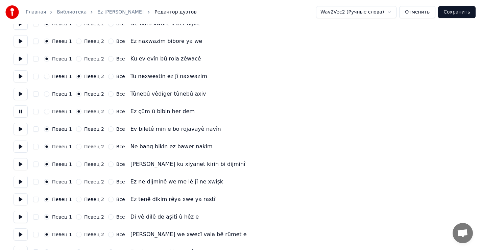
scroll to position [507, 0]
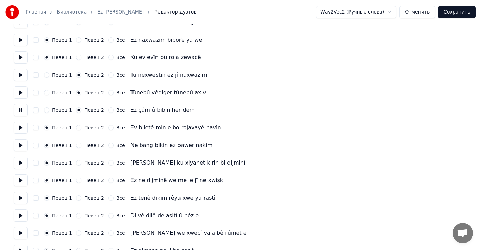
click at [20, 127] on button at bounding box center [21, 128] width 14 height 12
click at [76, 128] on button "Певец 2" at bounding box center [78, 127] width 5 height 5
click at [20, 146] on button at bounding box center [21, 145] width 14 height 12
click at [21, 163] on button at bounding box center [21, 163] width 14 height 12
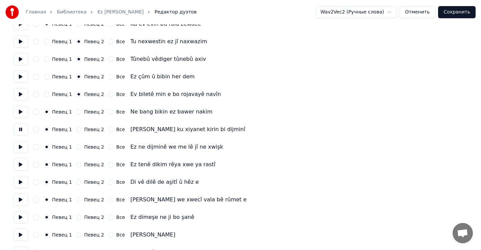
scroll to position [541, 0]
click at [21, 145] on button at bounding box center [21, 147] width 14 height 12
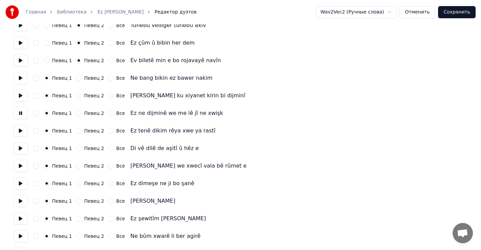
scroll to position [574, 0]
click at [20, 129] on button at bounding box center [21, 130] width 14 height 12
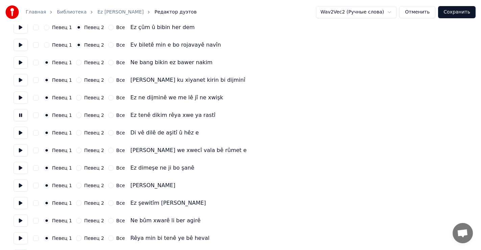
scroll to position [608, 0]
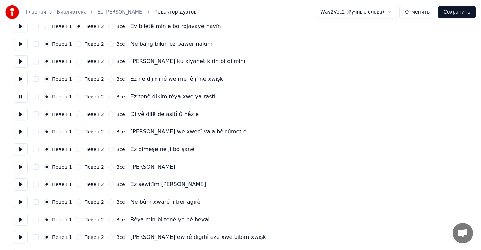
click at [21, 115] on button at bounding box center [21, 114] width 14 height 12
click at [19, 130] on button at bounding box center [21, 132] width 14 height 12
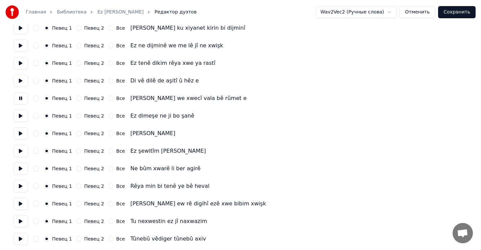
scroll to position [642, 0]
click at [23, 81] on button at bounding box center [21, 80] width 14 height 12
click at [21, 99] on button at bounding box center [21, 98] width 14 height 12
click at [78, 97] on button "Певец 2" at bounding box center [78, 97] width 5 height 5
click at [22, 115] on button at bounding box center [21, 115] width 14 height 12
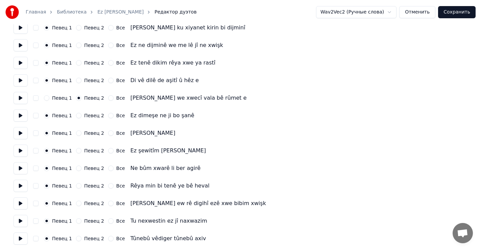
click at [20, 96] on button at bounding box center [21, 98] width 14 height 12
click at [20, 117] on button at bounding box center [21, 115] width 14 height 12
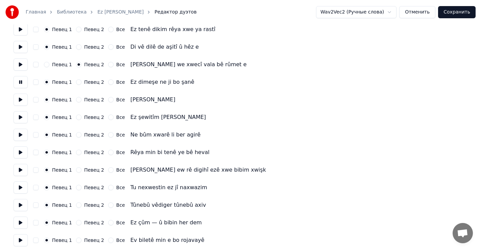
scroll to position [676, 0]
click at [18, 97] on button at bounding box center [21, 99] width 14 height 12
click at [76, 100] on button "Певец 2" at bounding box center [78, 99] width 5 height 5
click at [21, 116] on button at bounding box center [21, 117] width 14 height 12
click at [22, 134] on button at bounding box center [21, 134] width 14 height 12
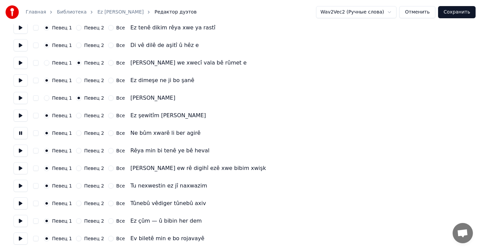
scroll to position [678, 0]
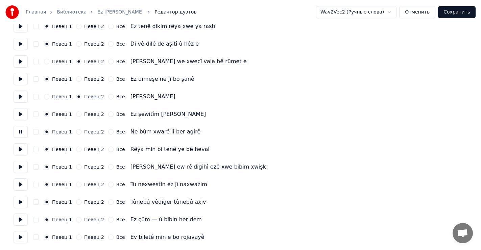
click at [20, 149] on button at bounding box center [21, 149] width 14 height 12
drag, startPoint x: 76, startPoint y: 148, endPoint x: 73, endPoint y: 152, distance: 5.5
click at [76, 149] on button "Певец 2" at bounding box center [78, 149] width 5 height 5
click at [19, 167] on button at bounding box center [21, 167] width 14 height 12
click at [77, 167] on button "Певец 2" at bounding box center [78, 166] width 5 height 5
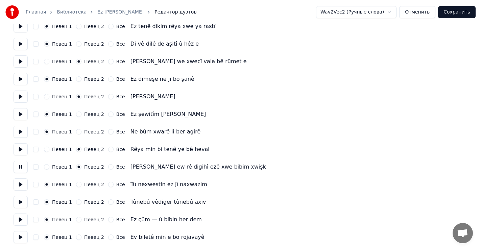
click at [21, 182] on button at bounding box center [21, 184] width 14 height 12
click at [76, 184] on button "Певец 2" at bounding box center [78, 184] width 5 height 5
click at [22, 202] on button at bounding box center [21, 202] width 14 height 12
click at [77, 201] on button "Певец 2" at bounding box center [78, 201] width 5 height 5
click at [22, 219] on button at bounding box center [21, 220] width 14 height 12
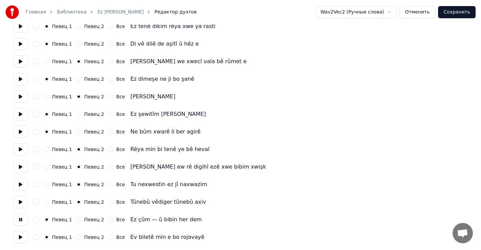
click at [76, 220] on button "Певец 2" at bounding box center [78, 219] width 5 height 5
click at [21, 235] on button at bounding box center [21, 237] width 14 height 12
click at [76, 238] on button "Певец 2" at bounding box center [78, 236] width 5 height 5
click at [458, 13] on button "Сохранить" at bounding box center [457, 12] width 38 height 12
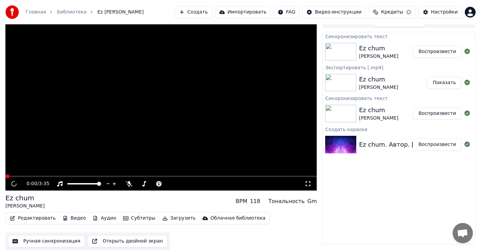
scroll to position [9, 0]
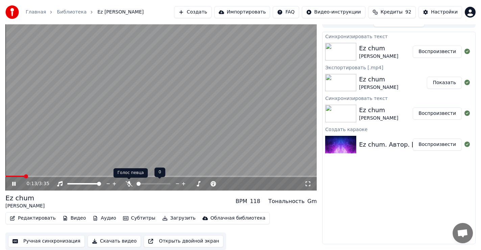
click at [128, 181] on icon at bounding box center [129, 183] width 7 height 5
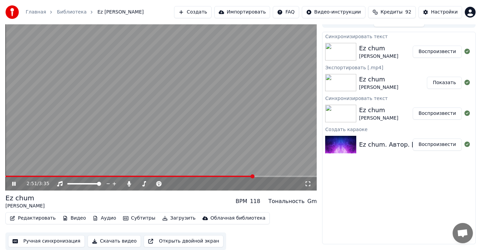
click at [233, 177] on div "2:51 / 3:35" at bounding box center [160, 184] width 311 height 14
click at [233, 176] on span at bounding box center [129, 176] width 249 height 1
click at [234, 175] on video at bounding box center [160, 103] width 311 height 175
click at [232, 177] on span at bounding box center [118, 176] width 227 height 1
click at [13, 183] on icon at bounding box center [14, 183] width 4 height 5
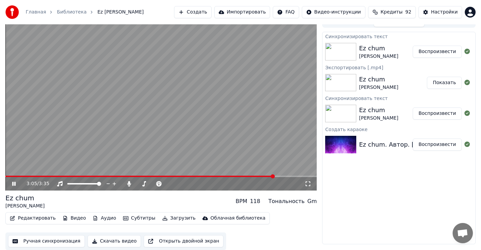
click at [13, 183] on icon at bounding box center [13, 184] width 3 height 4
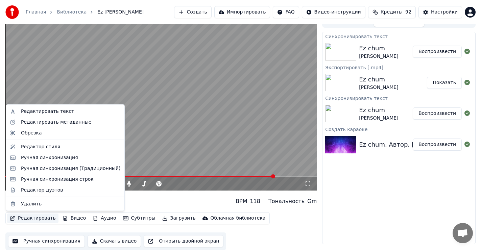
click at [33, 218] on button "Редактировать" at bounding box center [32, 218] width 51 height 9
click at [45, 191] on div "Редактор дуэтов" at bounding box center [42, 189] width 42 height 7
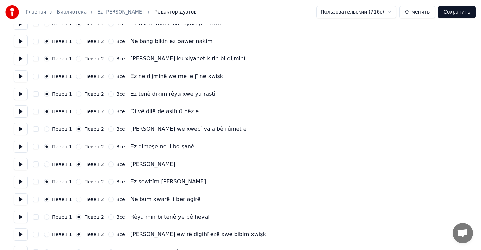
scroll to position [611, 0]
click at [20, 113] on button at bounding box center [21, 111] width 14 height 12
click at [22, 93] on button at bounding box center [21, 94] width 14 height 12
click at [18, 76] on button at bounding box center [21, 76] width 14 height 12
click at [20, 57] on button at bounding box center [21, 59] width 14 height 12
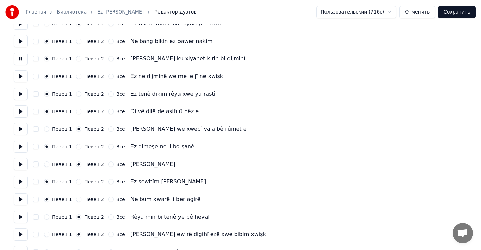
click at [20, 39] on button at bounding box center [21, 41] width 14 height 12
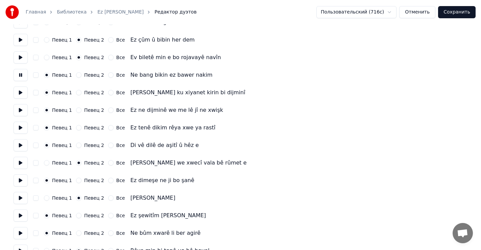
scroll to position [577, 0]
click at [20, 55] on button at bounding box center [21, 57] width 14 height 12
click at [19, 74] on button at bounding box center [21, 75] width 14 height 12
click at [20, 92] on button at bounding box center [21, 92] width 14 height 12
click at [20, 113] on button at bounding box center [21, 110] width 14 height 12
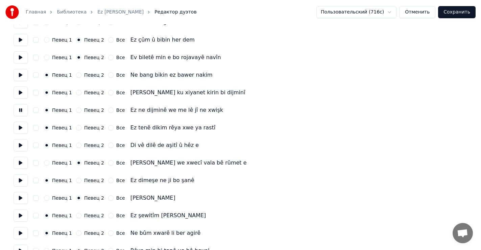
click at [23, 128] on button at bounding box center [21, 128] width 14 height 12
click at [20, 144] on button at bounding box center [21, 145] width 14 height 12
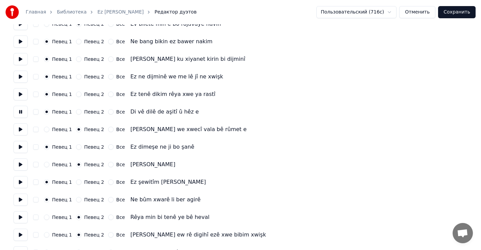
scroll to position [611, 0]
click at [18, 126] on button at bounding box center [21, 129] width 14 height 12
click at [20, 147] on button at bounding box center [21, 147] width 14 height 12
click at [20, 164] on button at bounding box center [21, 164] width 14 height 12
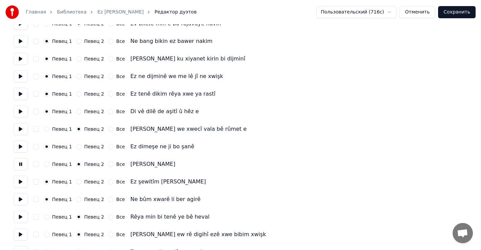
scroll to position [645, 0]
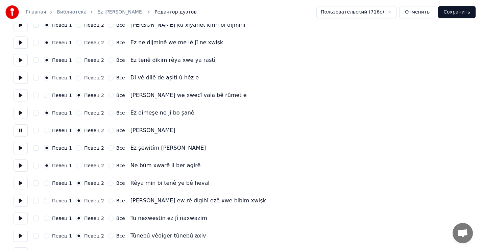
click at [20, 147] on button at bounding box center [21, 148] width 14 height 12
click at [19, 166] on button at bounding box center [21, 165] width 14 height 12
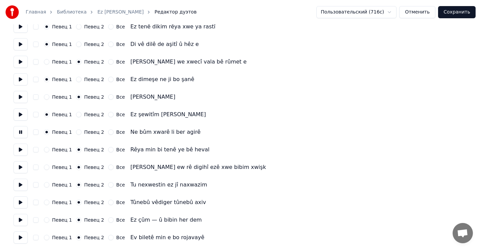
scroll to position [678, 0]
click at [19, 148] on button at bounding box center [21, 149] width 14 height 12
click at [20, 167] on button at bounding box center [21, 167] width 14 height 12
click at [21, 183] on button at bounding box center [21, 184] width 14 height 12
click at [20, 201] on button at bounding box center [21, 202] width 14 height 12
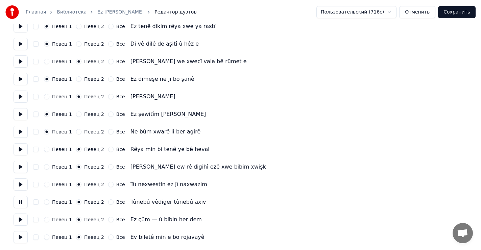
click at [20, 219] on button at bounding box center [21, 220] width 14 height 12
click at [19, 239] on button at bounding box center [21, 237] width 14 height 12
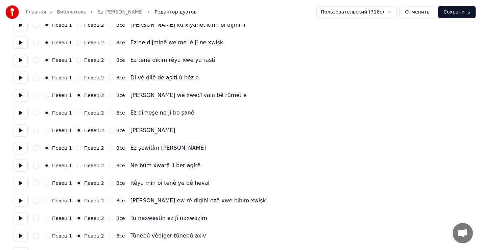
scroll to position [645, 0]
click at [18, 148] on button at bounding box center [21, 148] width 14 height 12
click at [19, 164] on button at bounding box center [21, 165] width 14 height 12
click at [20, 130] on button at bounding box center [21, 130] width 14 height 12
click at [21, 113] on button at bounding box center [21, 113] width 14 height 12
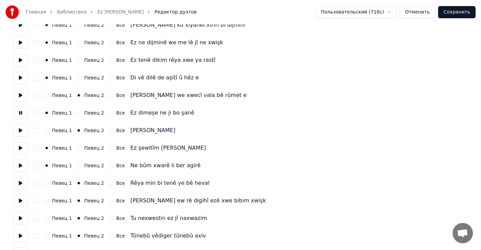
click at [21, 95] on button at bounding box center [21, 95] width 14 height 12
click at [20, 77] on button at bounding box center [21, 78] width 14 height 12
click at [21, 95] on button at bounding box center [21, 95] width 14 height 12
click at [20, 113] on button at bounding box center [21, 113] width 14 height 12
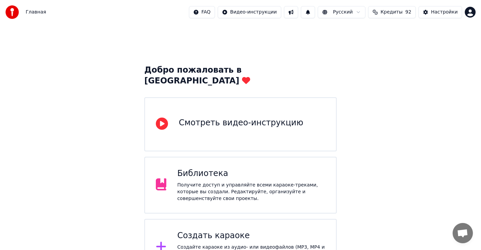
click at [205, 182] on div "Получите доступ и управляйте всеми караоке-треками, которые вы создали. Редакти…" at bounding box center [251, 192] width 148 height 20
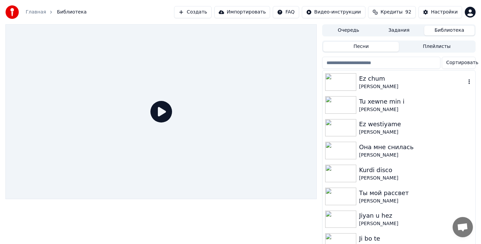
click at [374, 82] on div "Ez chum" at bounding box center [412, 78] width 107 height 9
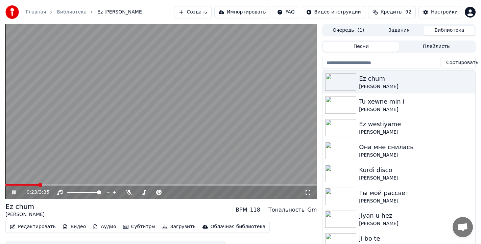
click at [39, 185] on span at bounding box center [160, 184] width 311 height 1
click at [129, 192] on icon at bounding box center [128, 192] width 7 height 5
click at [186, 185] on span at bounding box center [160, 184] width 311 height 1
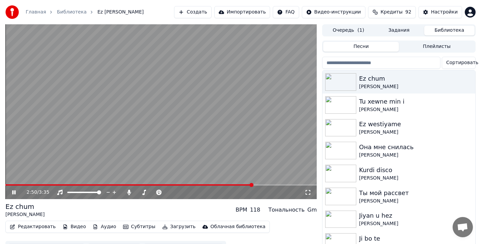
click at [14, 192] on icon at bounding box center [19, 192] width 16 height 5
click at [33, 226] on button "Редактировать" at bounding box center [32, 226] width 51 height 9
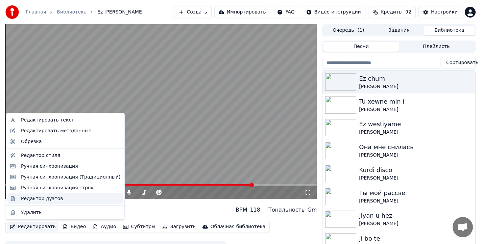
click at [41, 199] on div "Редактор дуэтов" at bounding box center [42, 198] width 42 height 7
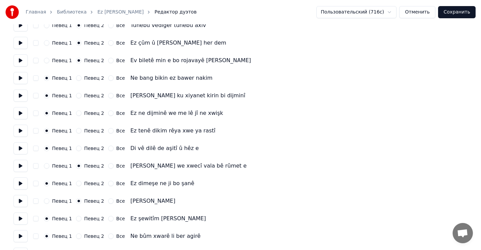
scroll to position [574, 0]
click at [20, 145] on button at bounding box center [21, 148] width 14 height 12
click at [22, 148] on button at bounding box center [21, 148] width 14 height 12
click at [77, 147] on button "Певец 2" at bounding box center [78, 147] width 5 height 5
click at [20, 130] on button at bounding box center [21, 130] width 14 height 12
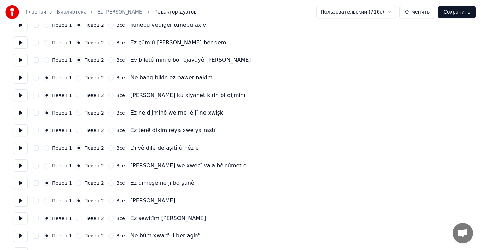
click at [20, 166] on button at bounding box center [21, 165] width 14 height 12
click at [19, 183] on button at bounding box center [21, 183] width 14 height 12
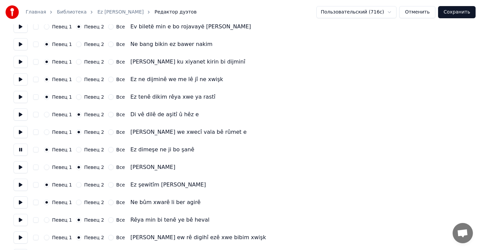
scroll to position [608, 0]
click at [20, 167] on button at bounding box center [21, 167] width 14 height 12
click at [19, 148] on button at bounding box center [21, 149] width 14 height 12
click at [76, 149] on button "Певец 2" at bounding box center [78, 149] width 5 height 5
click at [18, 150] on button at bounding box center [21, 149] width 14 height 12
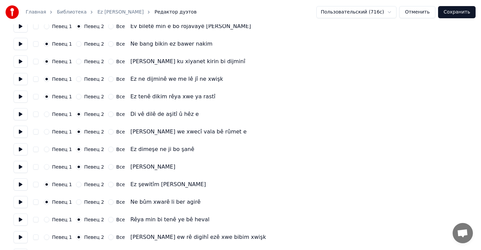
click at [20, 133] on button at bounding box center [21, 132] width 14 height 12
click at [23, 150] on button at bounding box center [21, 149] width 14 height 12
click at [19, 165] on button at bounding box center [21, 167] width 14 height 12
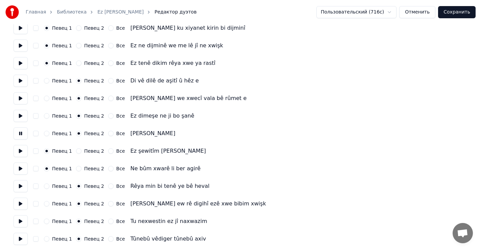
scroll to position [642, 0]
click at [20, 150] on button at bounding box center [21, 151] width 14 height 12
click at [20, 168] on button at bounding box center [21, 168] width 14 height 12
click at [21, 151] on button at bounding box center [21, 151] width 14 height 12
click at [21, 132] on button at bounding box center [21, 133] width 14 height 12
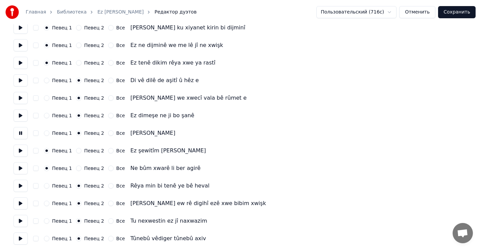
click at [20, 184] on button at bounding box center [21, 186] width 14 height 12
click at [19, 203] on button at bounding box center [21, 203] width 14 height 12
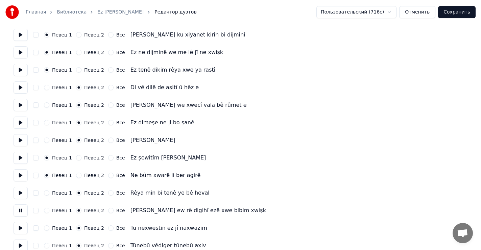
scroll to position [611, 0]
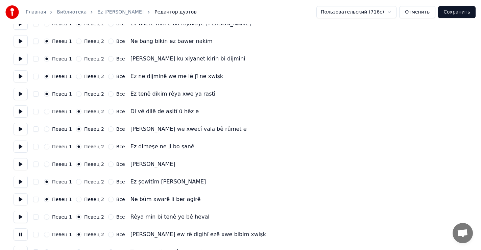
click at [19, 163] on button at bounding box center [21, 164] width 14 height 12
click at [21, 147] on button at bounding box center [21, 147] width 14 height 12
click at [19, 130] on button at bounding box center [21, 129] width 14 height 12
click at [20, 112] on button at bounding box center [21, 111] width 14 height 12
click at [22, 128] on button at bounding box center [21, 129] width 14 height 12
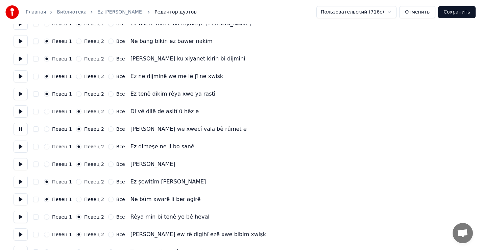
click at [21, 145] on button at bounding box center [21, 147] width 14 height 12
click at [19, 165] on button at bounding box center [21, 164] width 14 height 12
click at [459, 14] on button "Сохранить" at bounding box center [457, 12] width 38 height 12
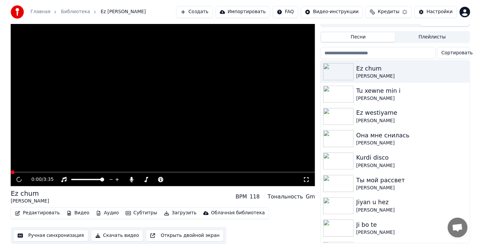
scroll to position [15, 0]
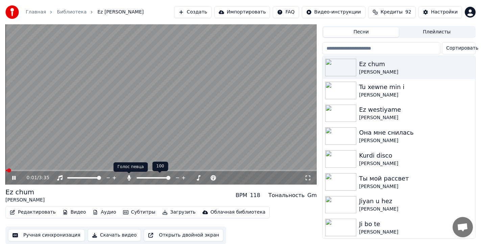
click at [130, 178] on icon at bounding box center [129, 177] width 4 height 5
click at [128, 176] on icon at bounding box center [129, 177] width 7 height 5
click at [43, 170] on span at bounding box center [160, 170] width 311 height 1
click at [129, 176] on icon at bounding box center [129, 177] width 4 height 5
click at [128, 179] on icon at bounding box center [129, 177] width 7 height 5
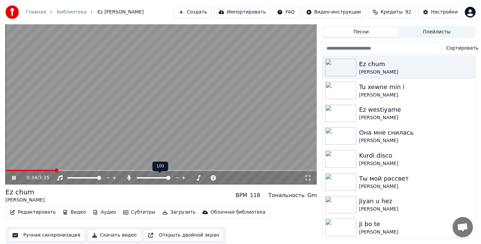
click at [128, 179] on icon at bounding box center [129, 177] width 7 height 5
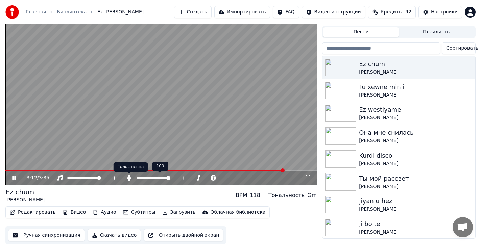
click at [130, 176] on icon at bounding box center [129, 177] width 7 height 5
click at [131, 178] on icon at bounding box center [129, 177] width 7 height 5
click at [128, 177] on icon at bounding box center [129, 177] width 4 height 5
click at [165, 212] on button "Загрузить" at bounding box center [178, 212] width 39 height 9
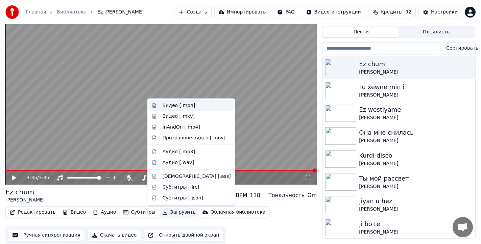
click at [177, 106] on div "Видео [.mp4]" at bounding box center [179, 105] width 33 height 7
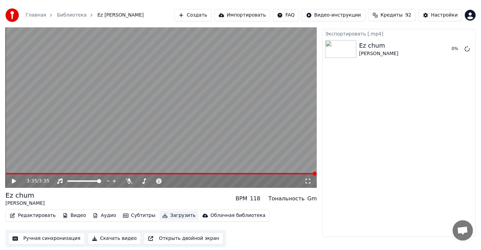
scroll to position [9, 0]
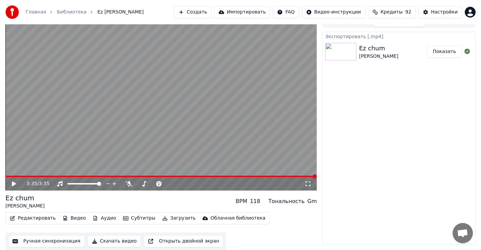
click at [448, 53] on button "Показать" at bounding box center [444, 52] width 35 height 12
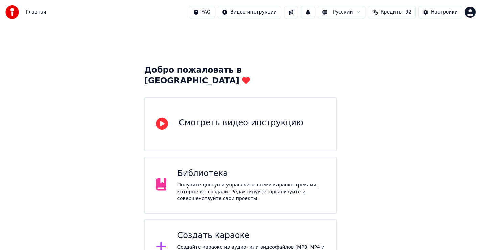
click at [199, 168] on div "Библиотека" at bounding box center [251, 173] width 148 height 11
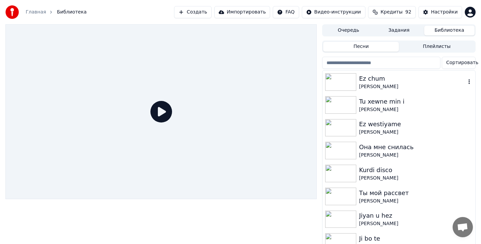
click at [348, 82] on img at bounding box center [340, 82] width 31 height 18
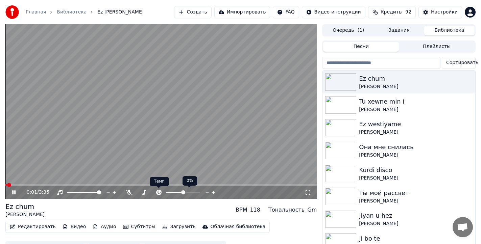
click at [157, 193] on icon at bounding box center [158, 192] width 7 height 5
click at [207, 192] on icon at bounding box center [206, 192] width 3 height 1
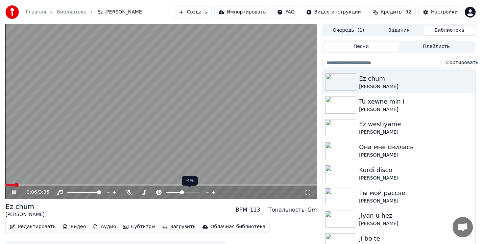
click at [207, 192] on icon at bounding box center [206, 192] width 3 height 1
click at [213, 192] on icon at bounding box center [213, 192] width 3 height 3
click at [214, 192] on icon at bounding box center [213, 192] width 3 height 3
click at [127, 191] on icon at bounding box center [129, 192] width 7 height 5
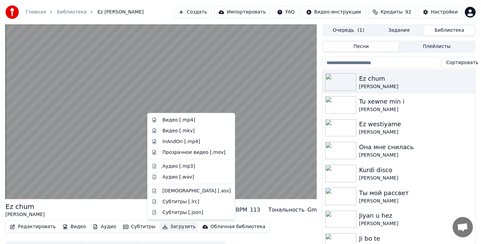
click at [170, 227] on button "Загрузить" at bounding box center [178, 226] width 39 height 9
click at [175, 120] on div "Видео [.mp4]" at bounding box center [179, 120] width 33 height 7
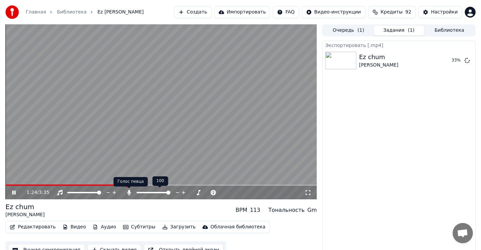
click at [128, 191] on icon at bounding box center [129, 192] width 4 height 5
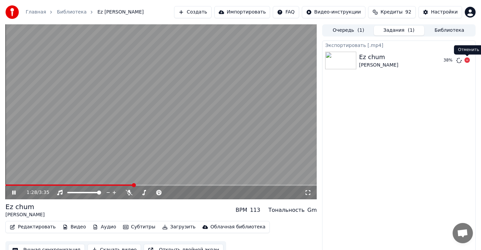
click at [466, 61] on icon at bounding box center [466, 59] width 5 height 5
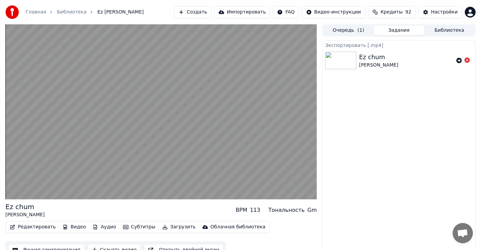
click at [167, 226] on button "Загрузить" at bounding box center [178, 226] width 39 height 9
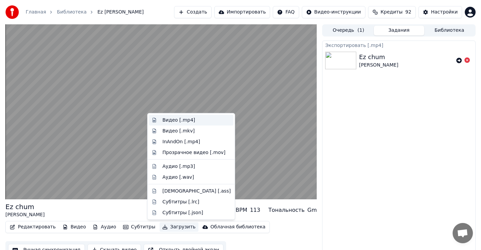
click at [173, 122] on div "Видео [.mp4]" at bounding box center [179, 120] width 33 height 7
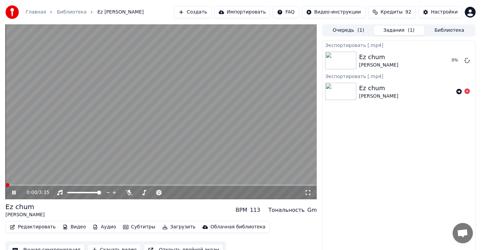
click at [5, 187] on span at bounding box center [7, 185] width 4 height 4
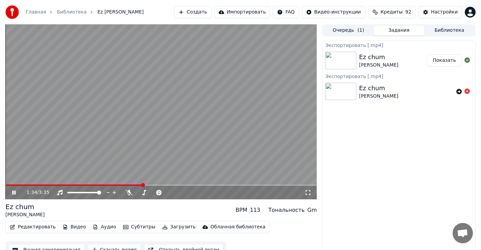
click at [15, 193] on icon at bounding box center [13, 193] width 3 height 4
click at [451, 59] on button "Показать" at bounding box center [444, 60] width 35 height 12
